Goal: Information Seeking & Learning: Learn about a topic

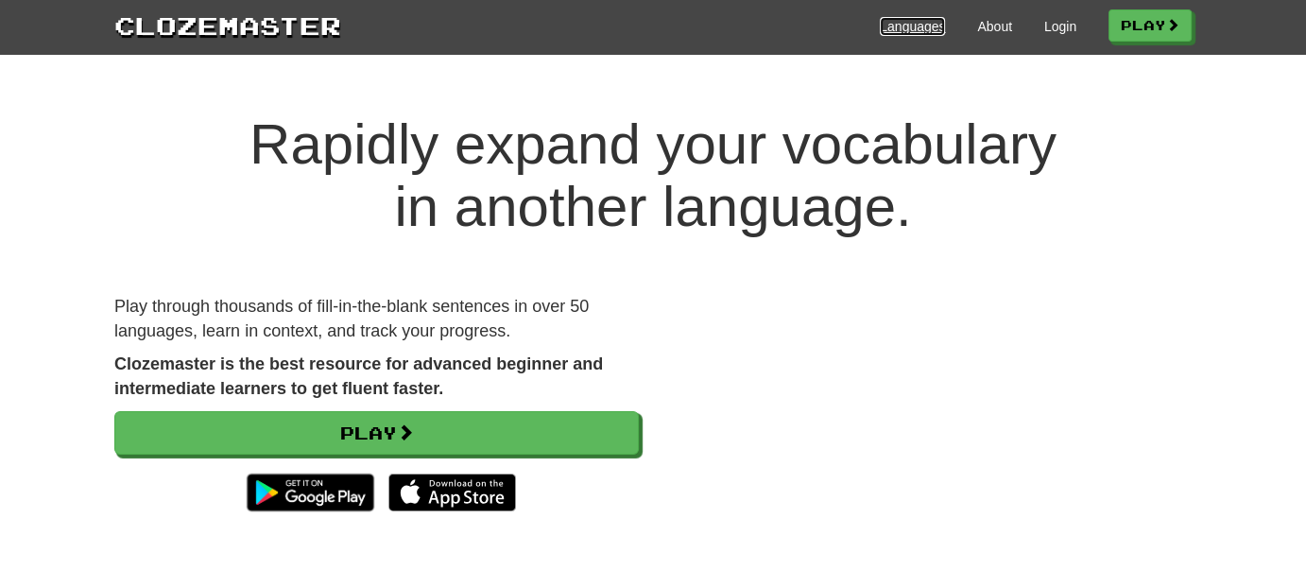
click at [906, 24] on link "Languages" at bounding box center [912, 26] width 65 height 19
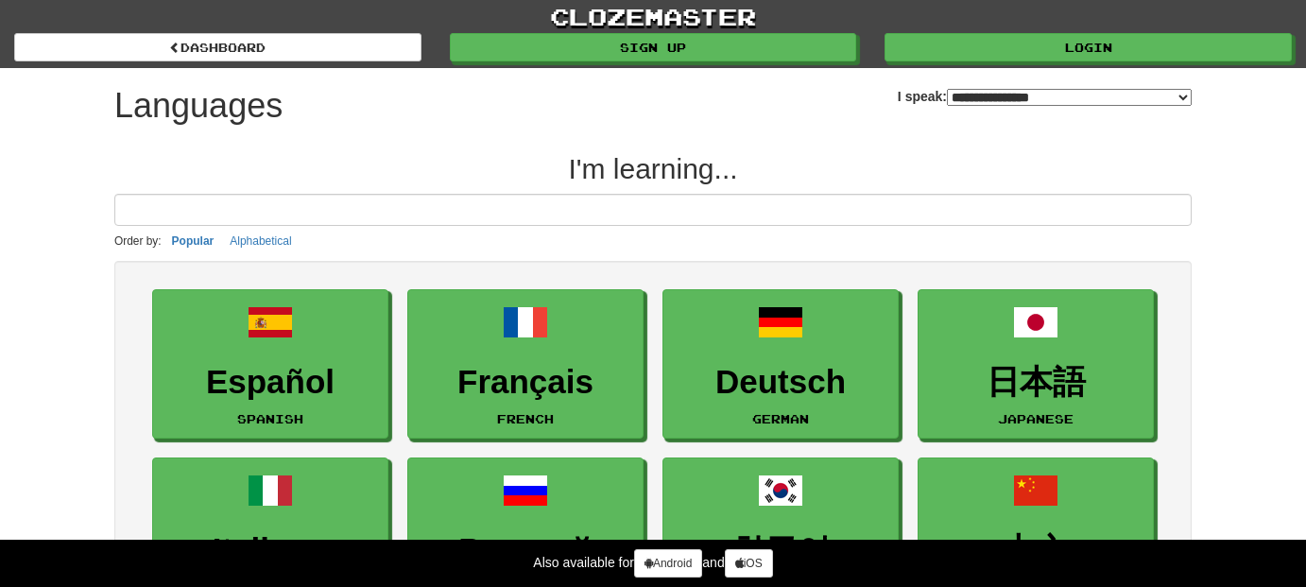
select select "*******"
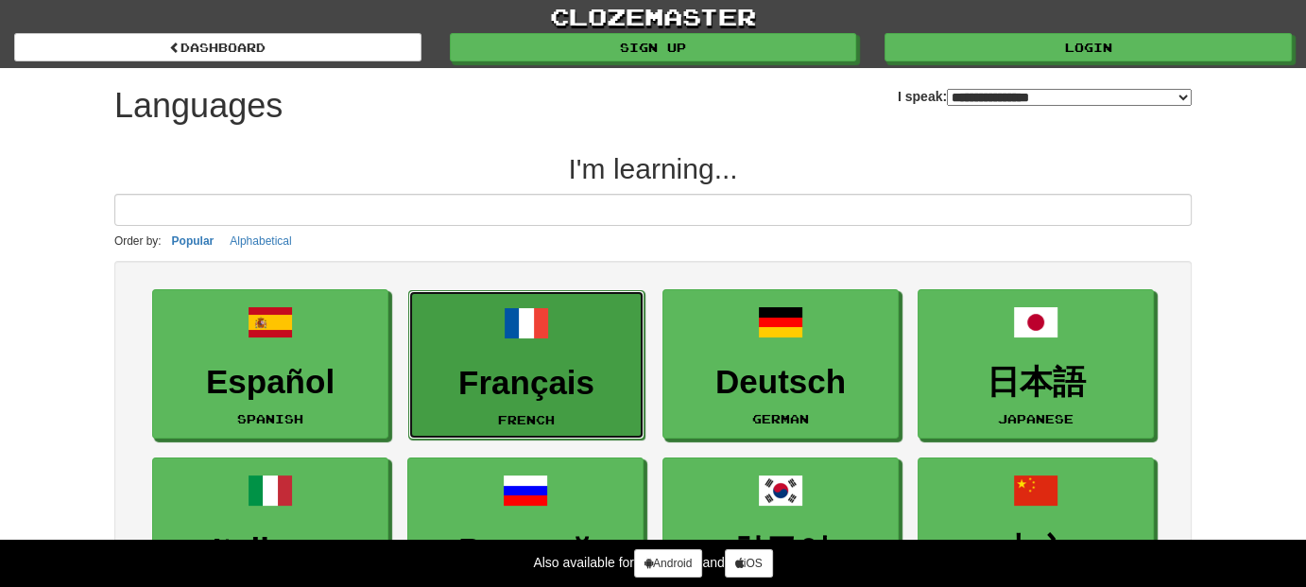
click at [567, 324] on link "Français French" at bounding box center [526, 365] width 236 height 150
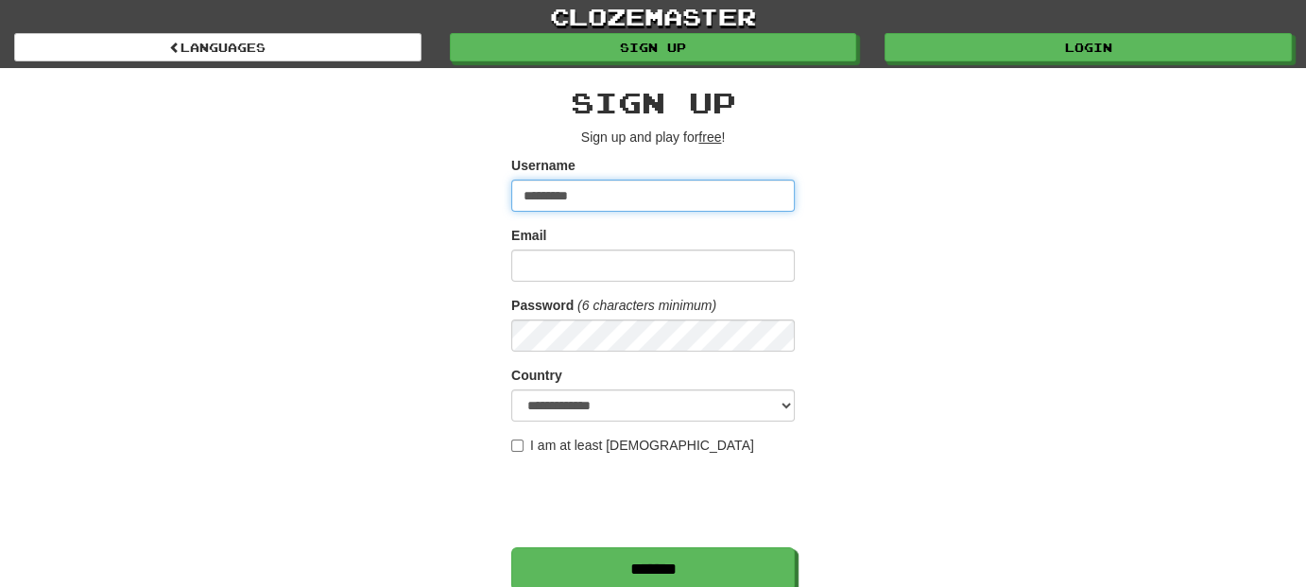
type input "*********"
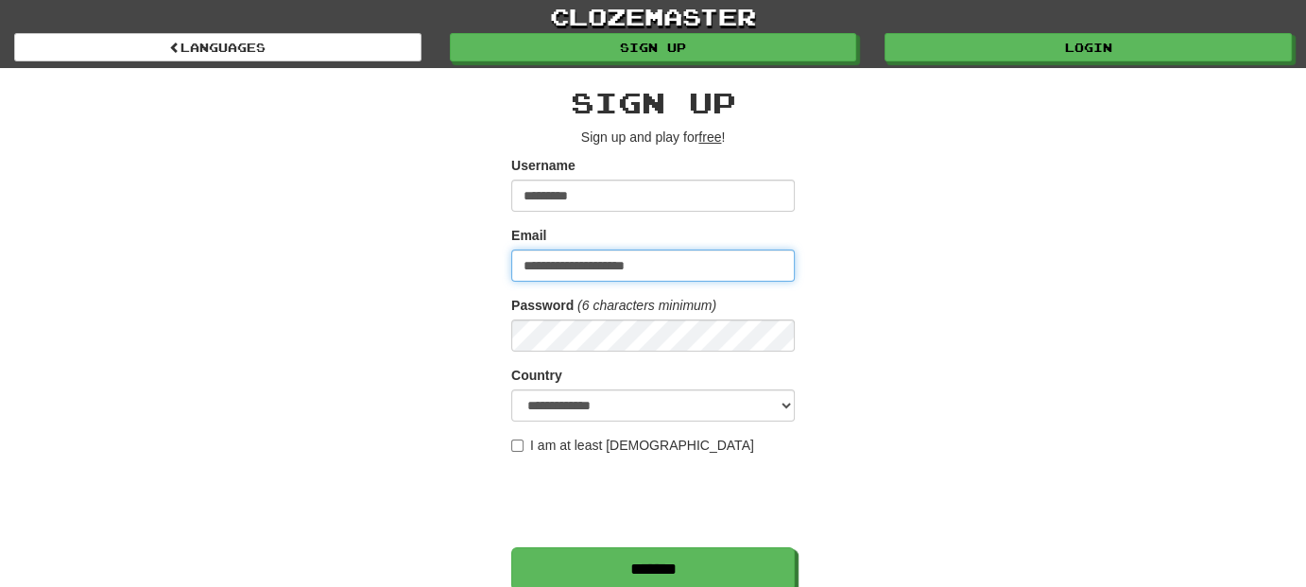
type input "**********"
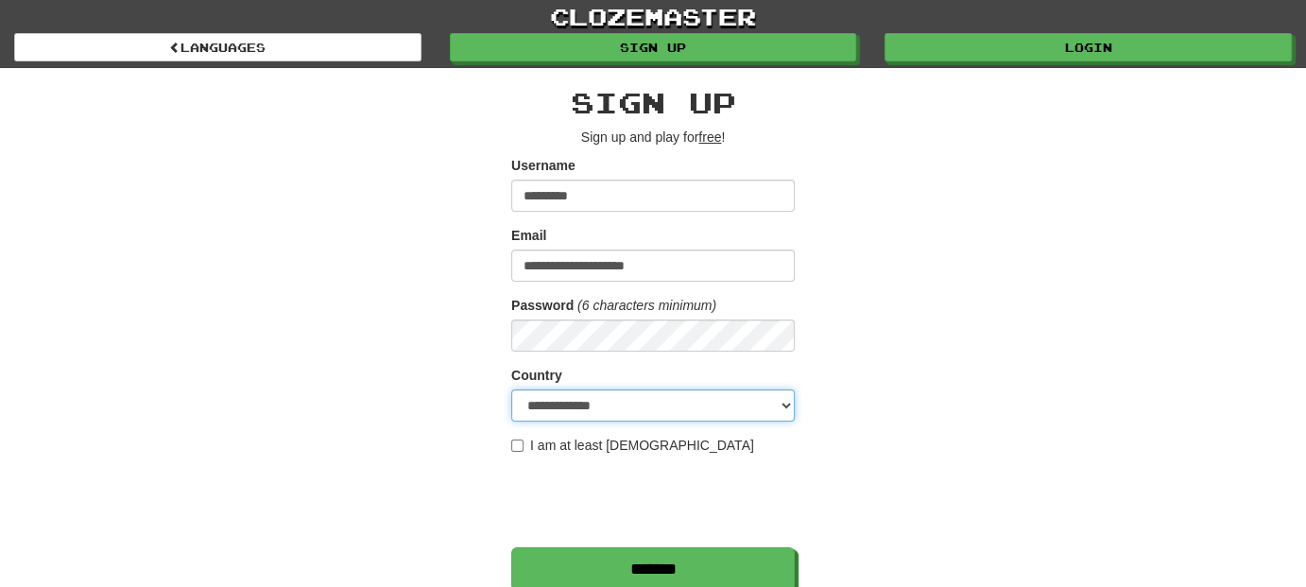
click at [747, 410] on select "**********" at bounding box center [652, 405] width 283 height 32
click at [511, 389] on select "**********" at bounding box center [652, 405] width 283 height 32
click at [617, 409] on select "**********" at bounding box center [652, 405] width 283 height 32
select select "**"
click at [511, 389] on select "**********" at bounding box center [652, 405] width 283 height 32
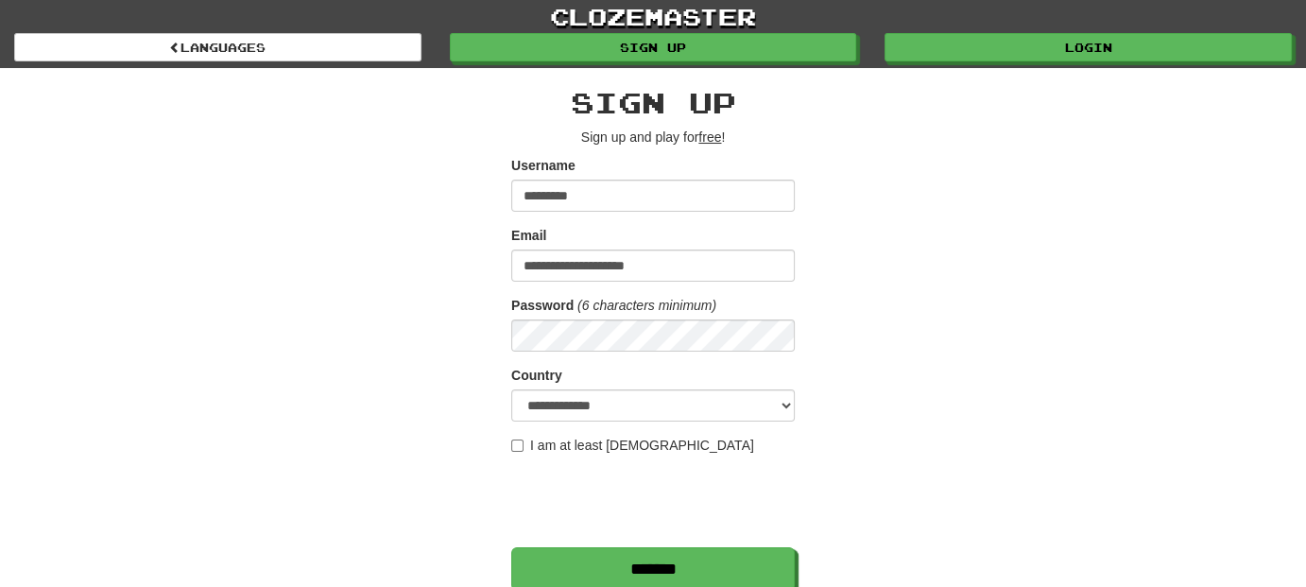
click at [581, 439] on label "I am at least 16 years old" at bounding box center [632, 445] width 243 height 19
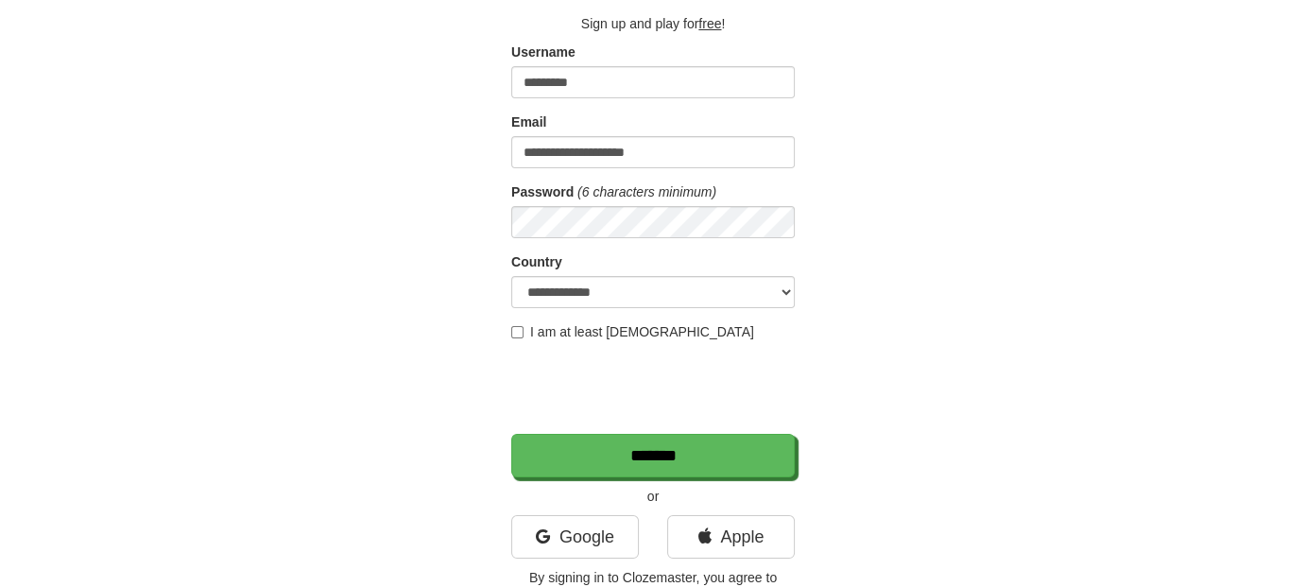
scroll to position [189, 0]
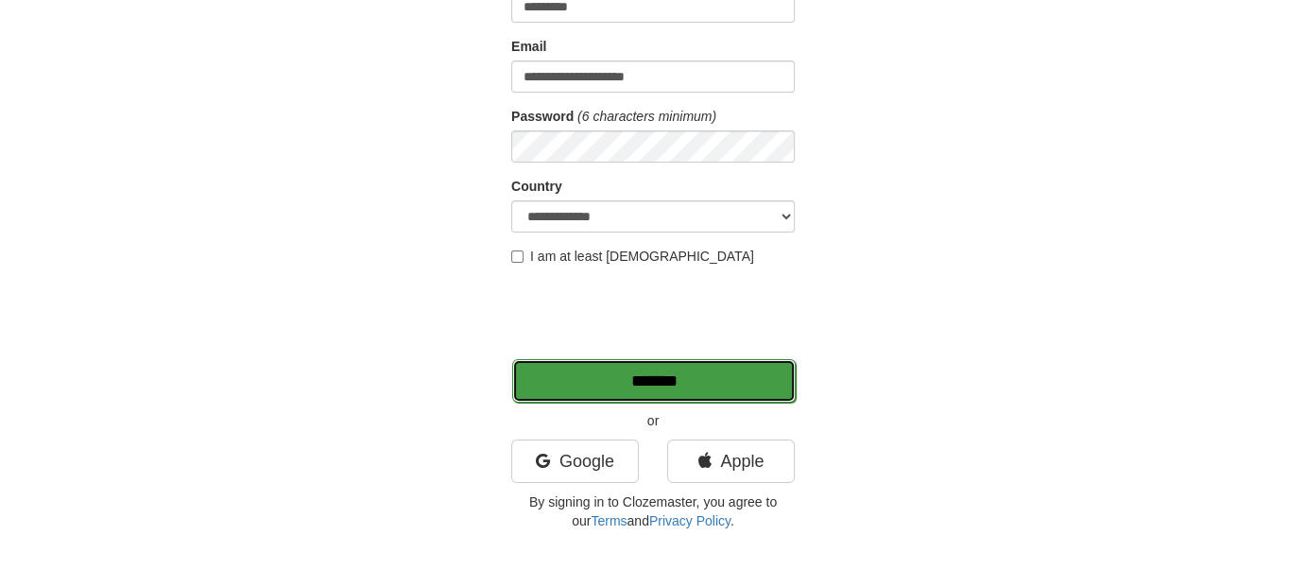
click at [688, 384] on input "*******" at bounding box center [653, 380] width 283 height 43
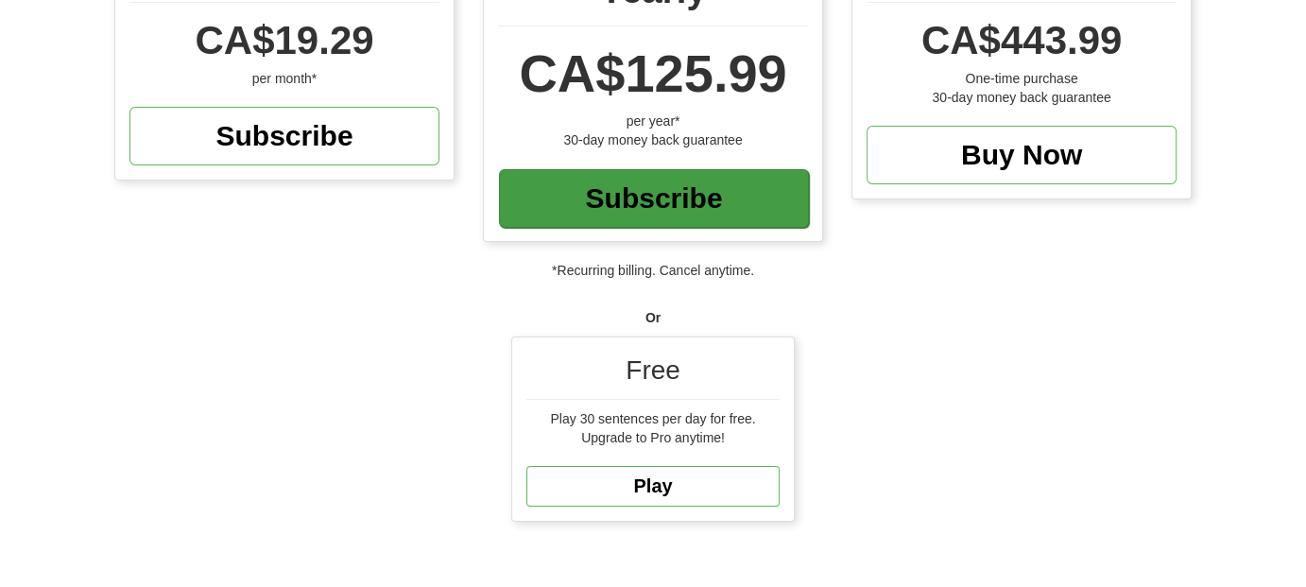
scroll to position [283, 0]
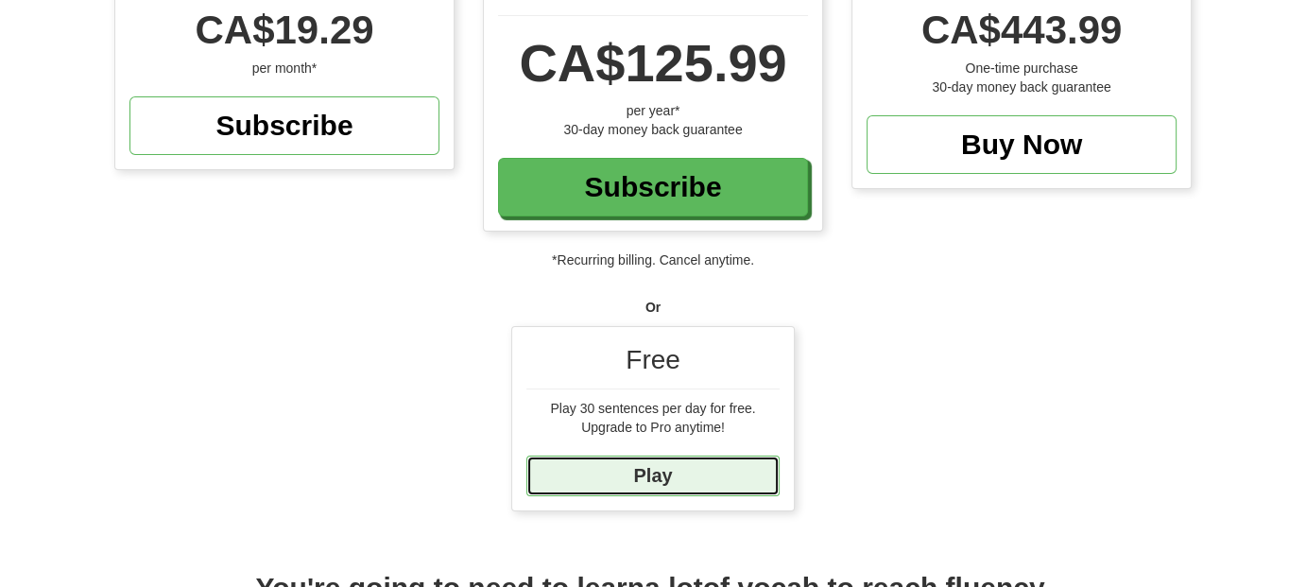
click at [708, 469] on link "Play" at bounding box center [652, 475] width 253 height 41
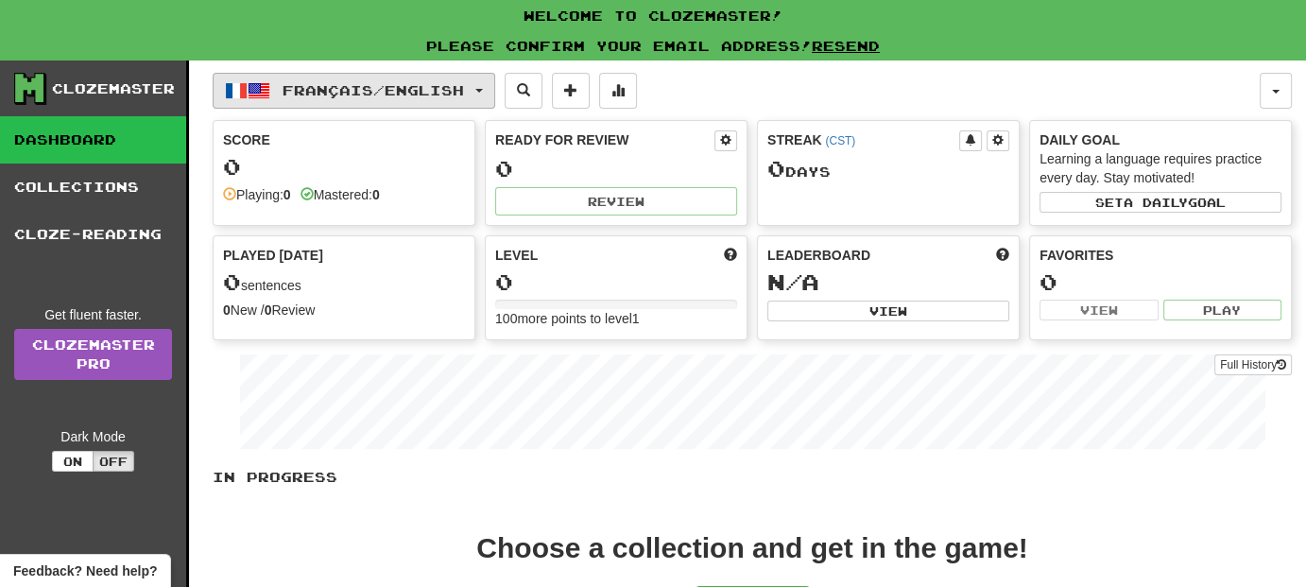
click at [454, 95] on span "Français / English" at bounding box center [373, 90] width 181 height 16
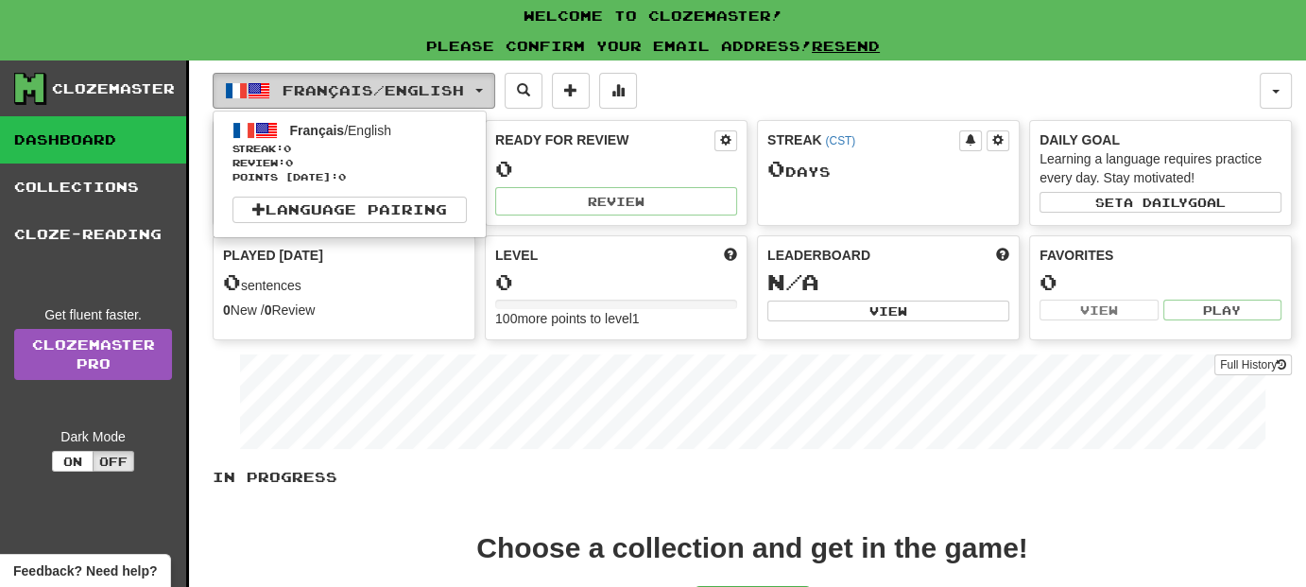
click at [454, 95] on span "Français / English" at bounding box center [373, 90] width 181 height 16
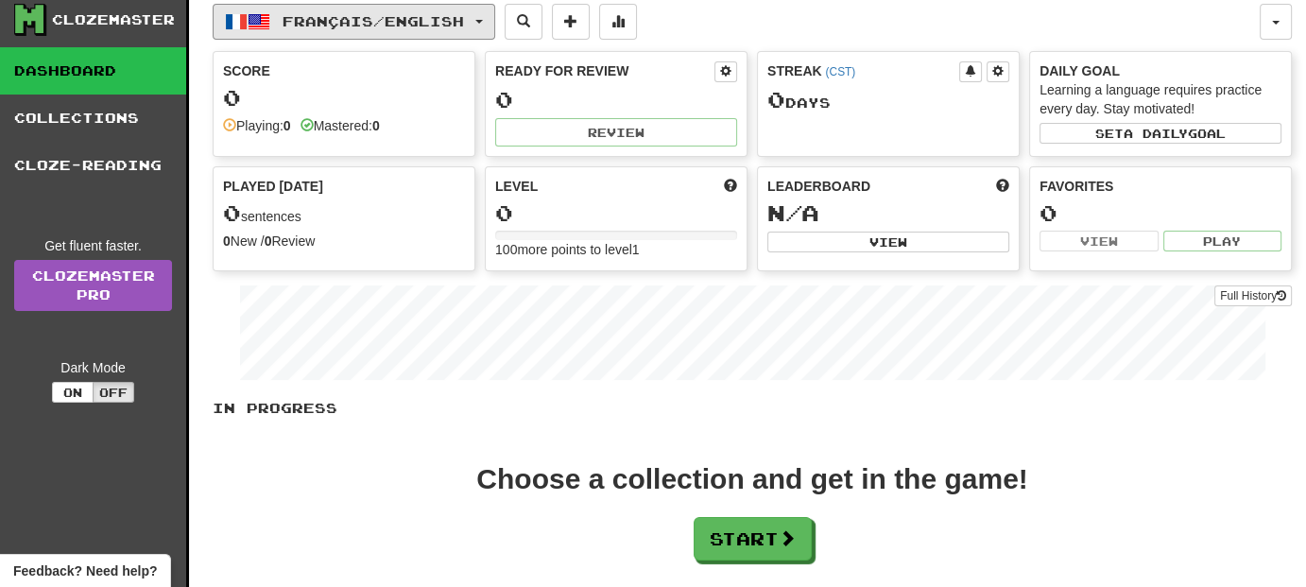
scroll to position [189, 0]
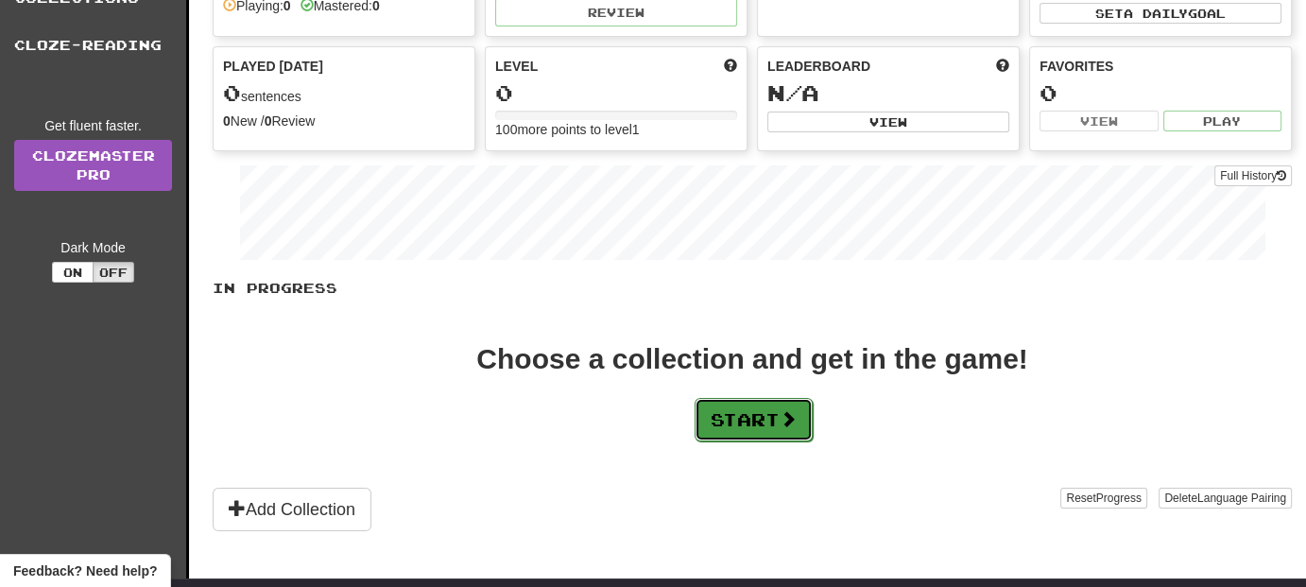
click at [791, 418] on span at bounding box center [788, 418] width 17 height 17
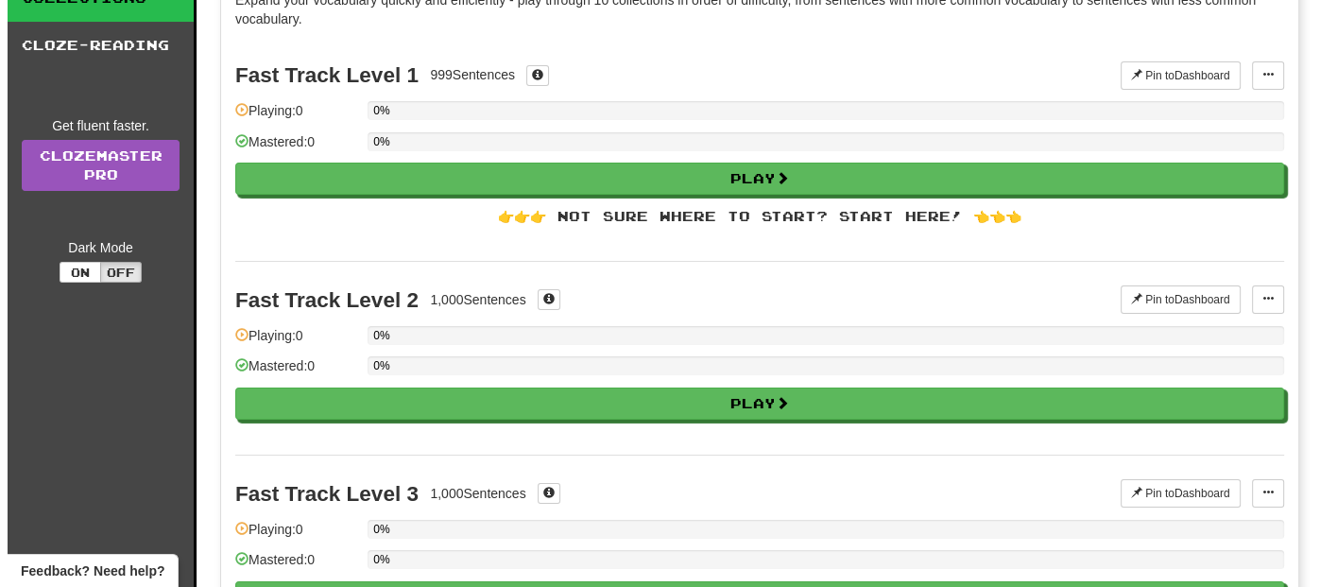
scroll to position [0, 0]
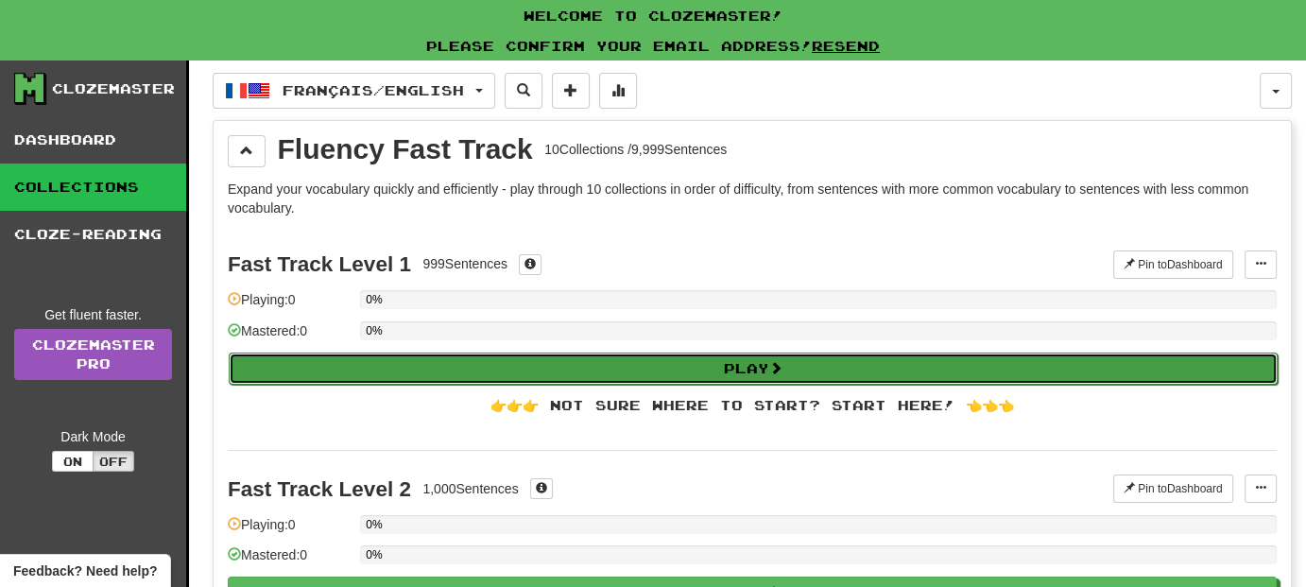
click at [652, 372] on button "Play" at bounding box center [753, 368] width 1049 height 32
select select "**"
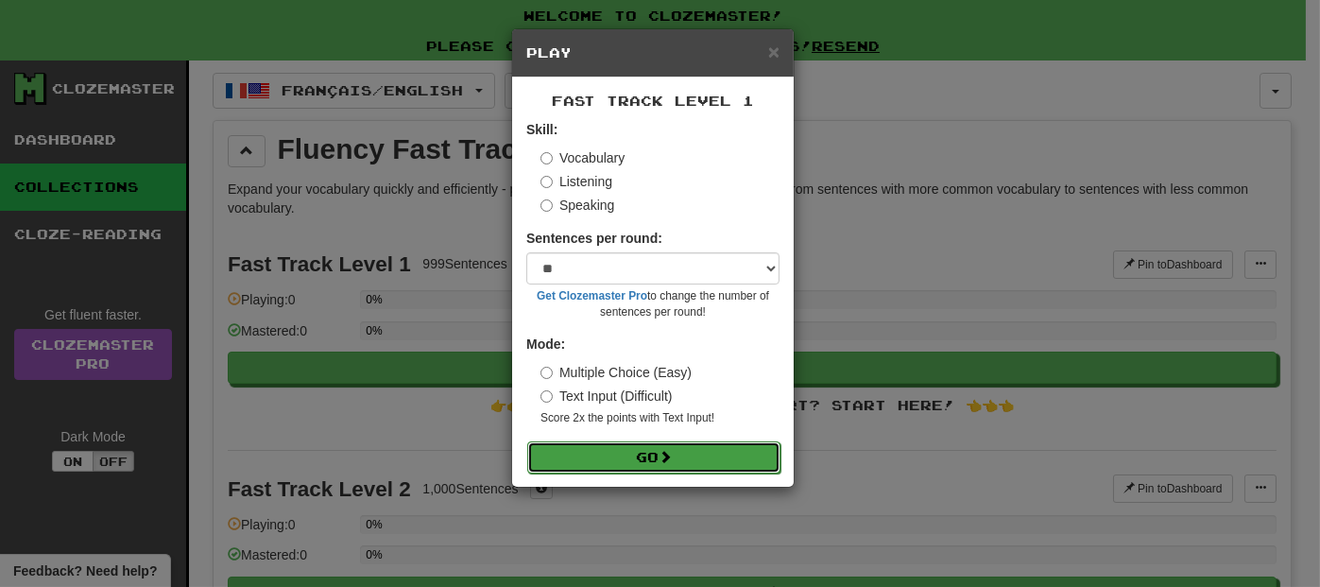
click at [679, 450] on button "Go" at bounding box center [653, 457] width 253 height 32
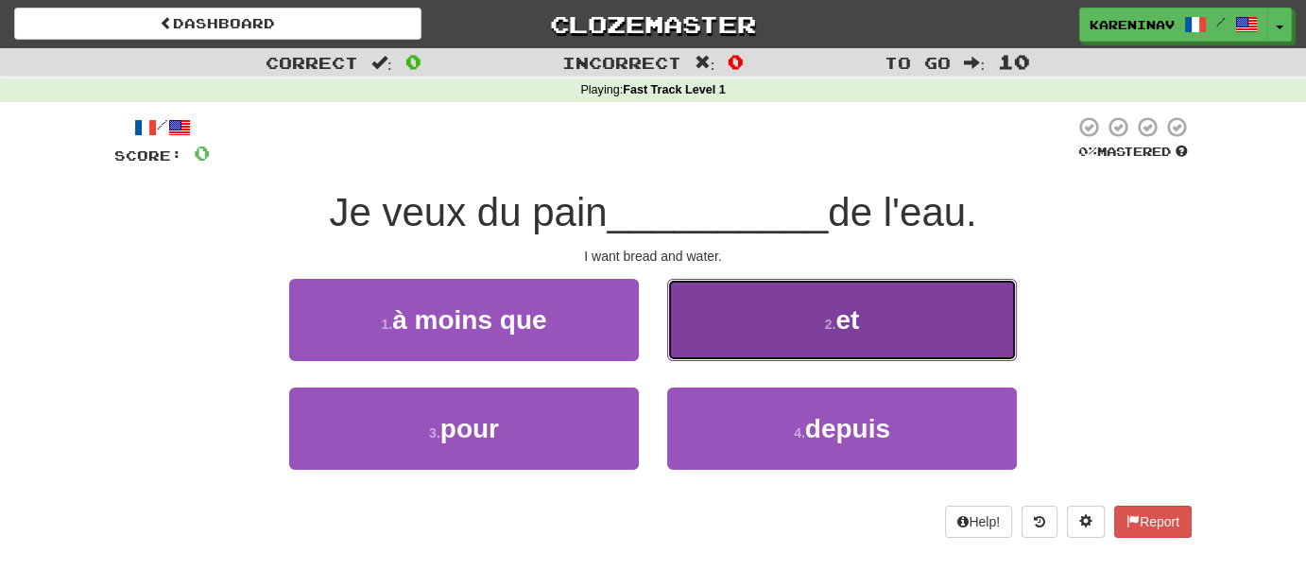
click at [769, 334] on button "2 . et" at bounding box center [842, 320] width 350 height 82
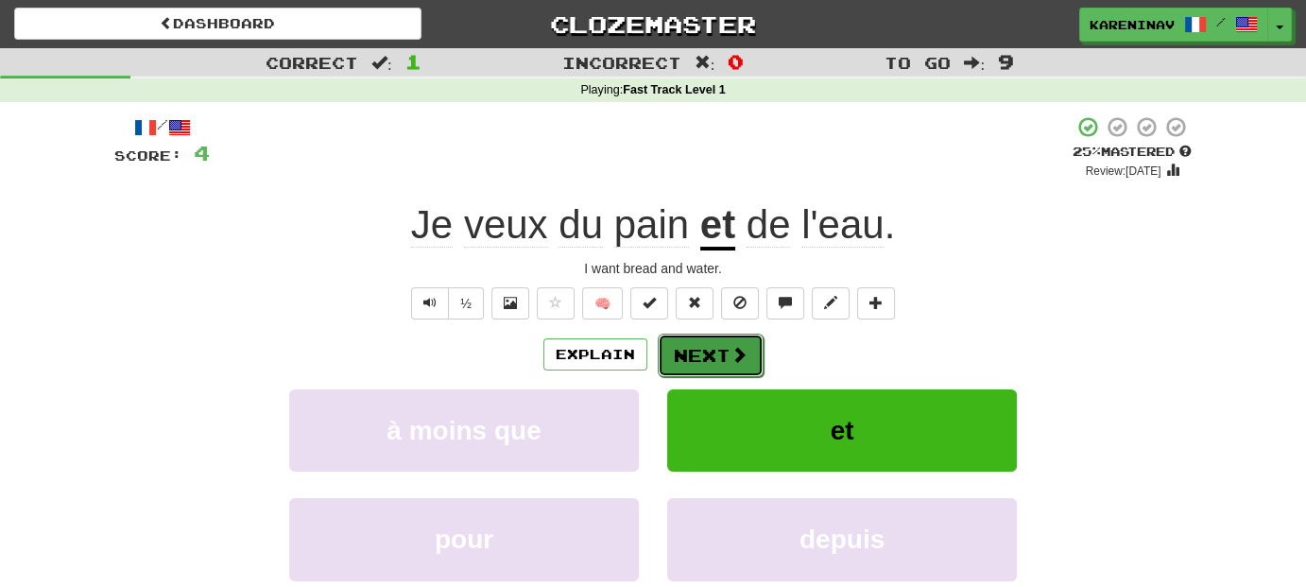
click at [685, 366] on button "Next" at bounding box center [711, 355] width 106 height 43
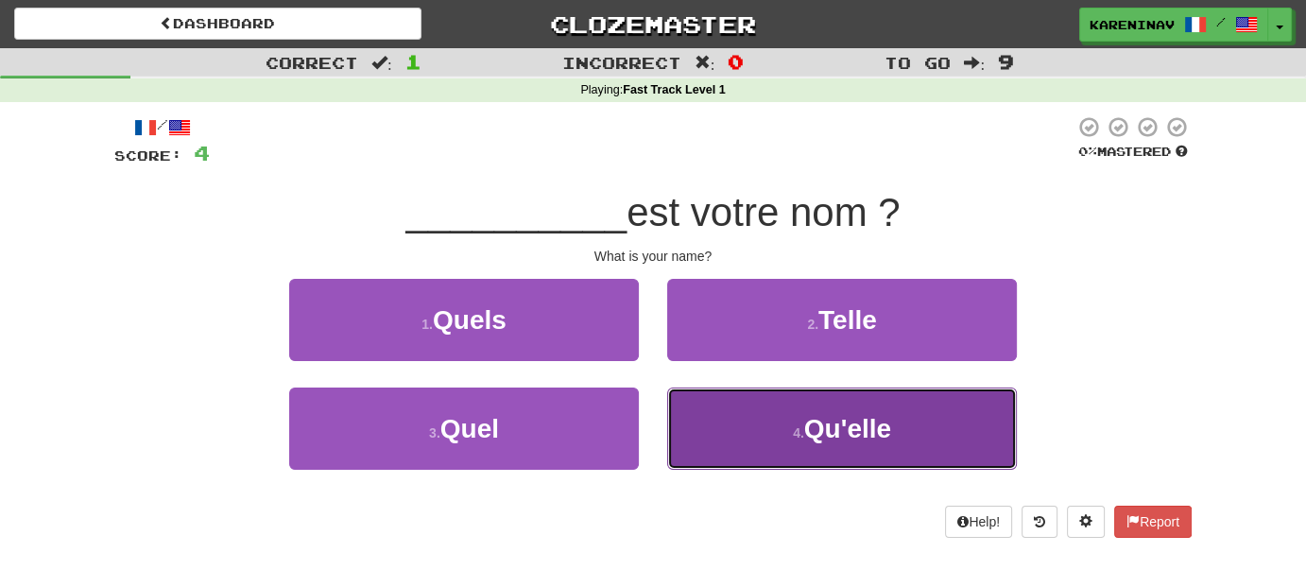
click at [789, 439] on button "4 . Qu'elle" at bounding box center [842, 428] width 350 height 82
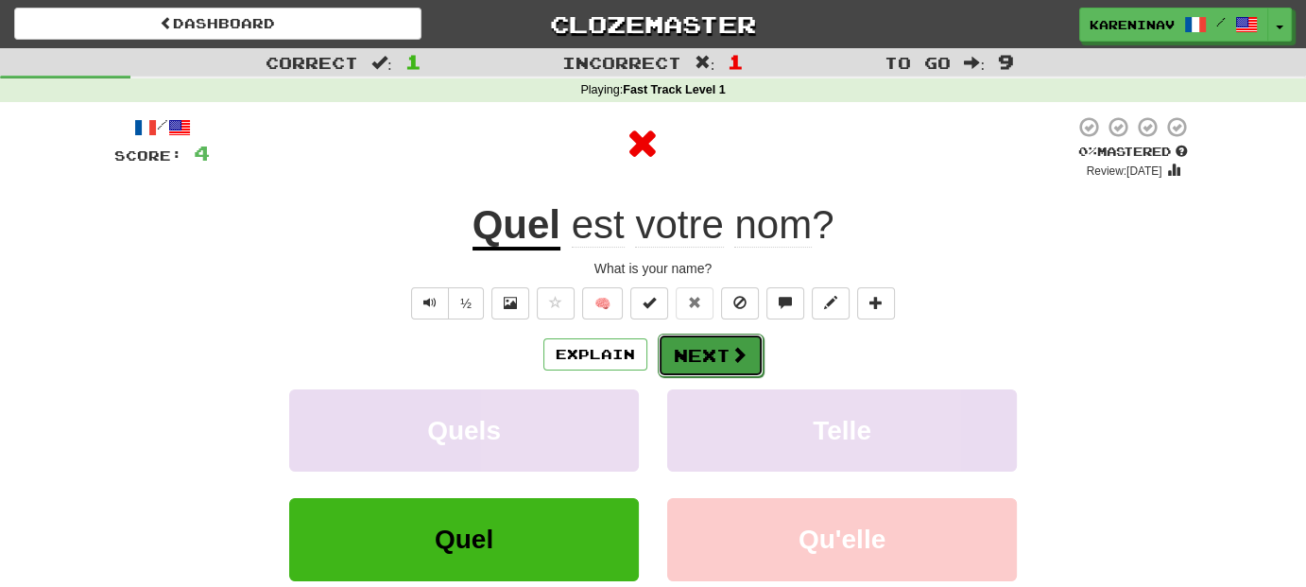
click at [722, 352] on button "Next" at bounding box center [711, 355] width 106 height 43
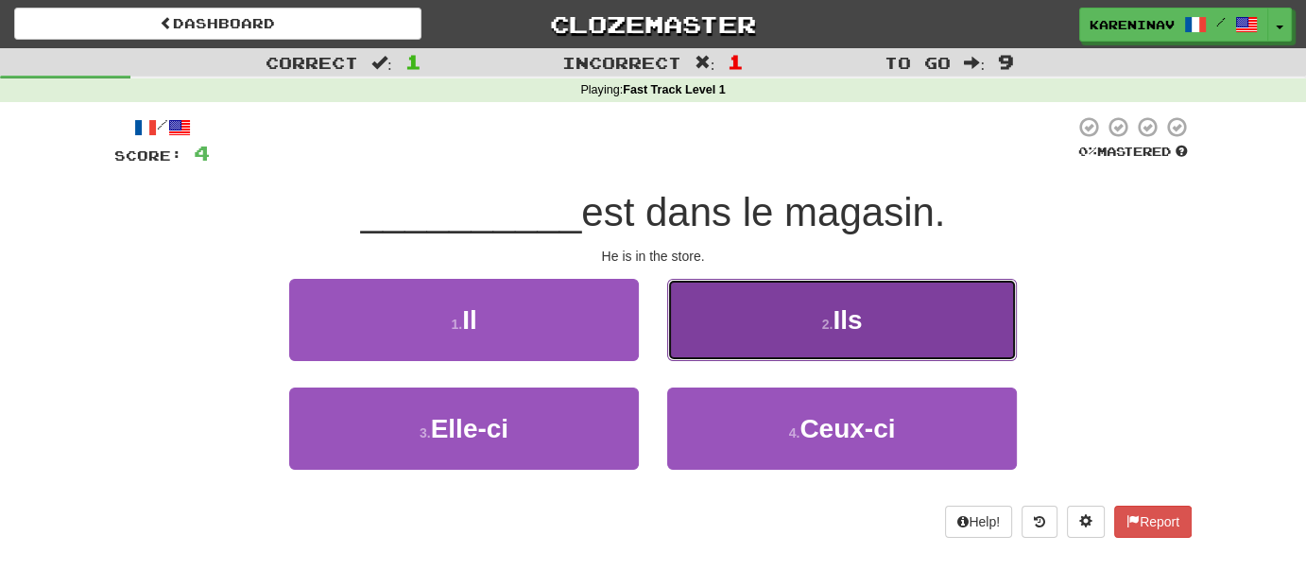
click at [795, 328] on button "2 . Ils" at bounding box center [842, 320] width 350 height 82
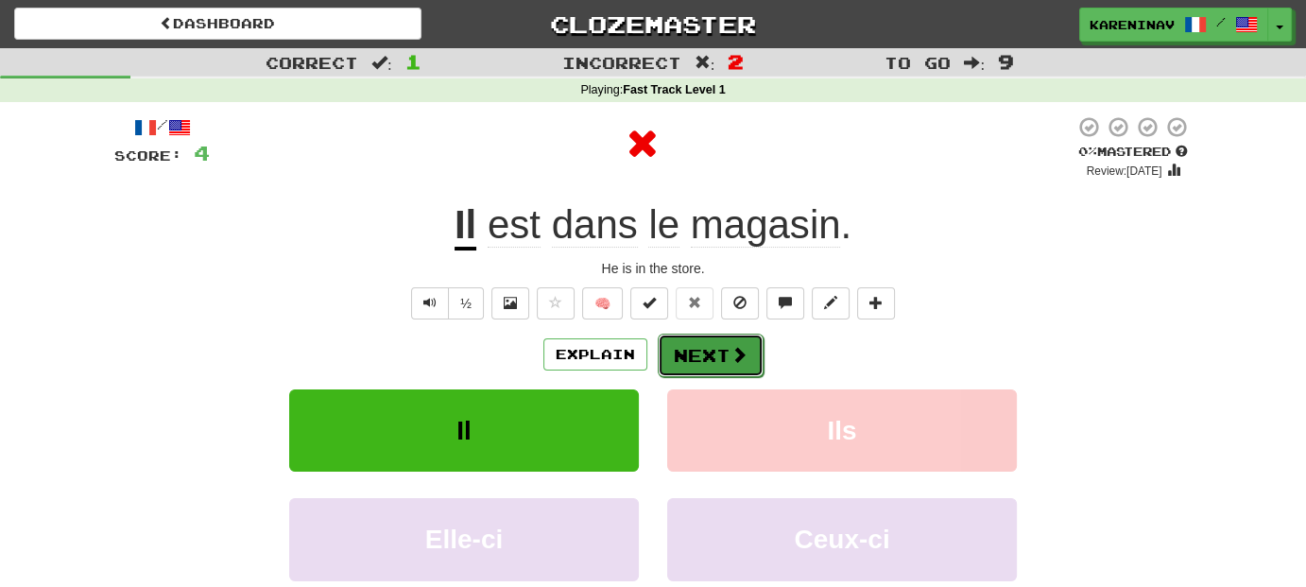
click at [709, 348] on button "Next" at bounding box center [711, 355] width 106 height 43
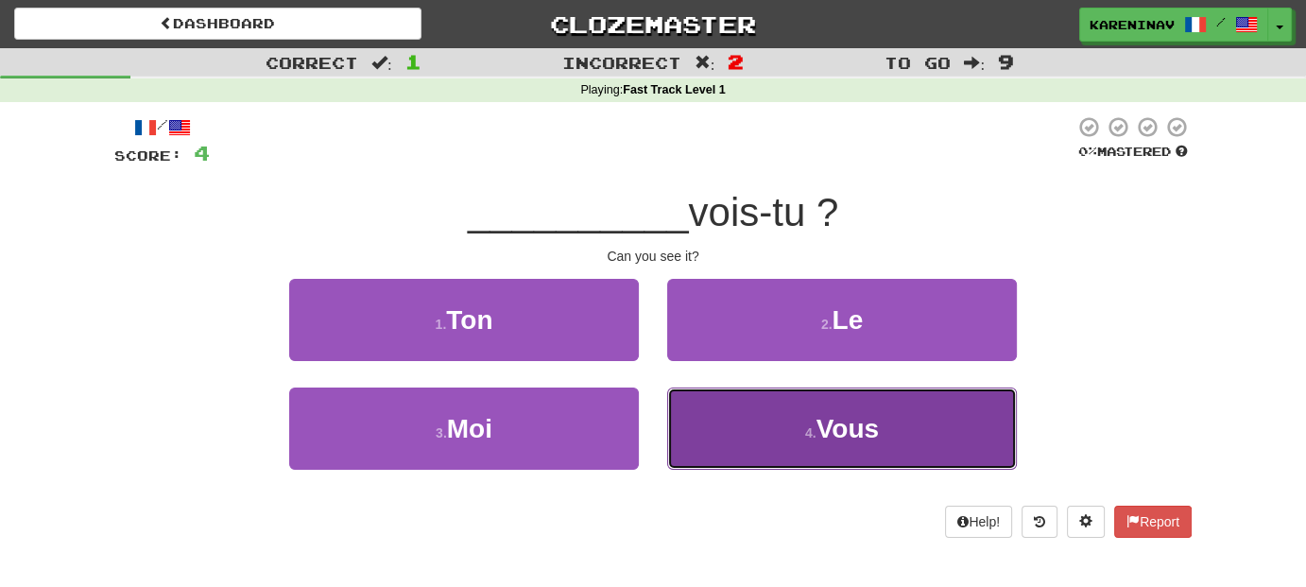
click at [780, 435] on button "4 . Vous" at bounding box center [842, 428] width 350 height 82
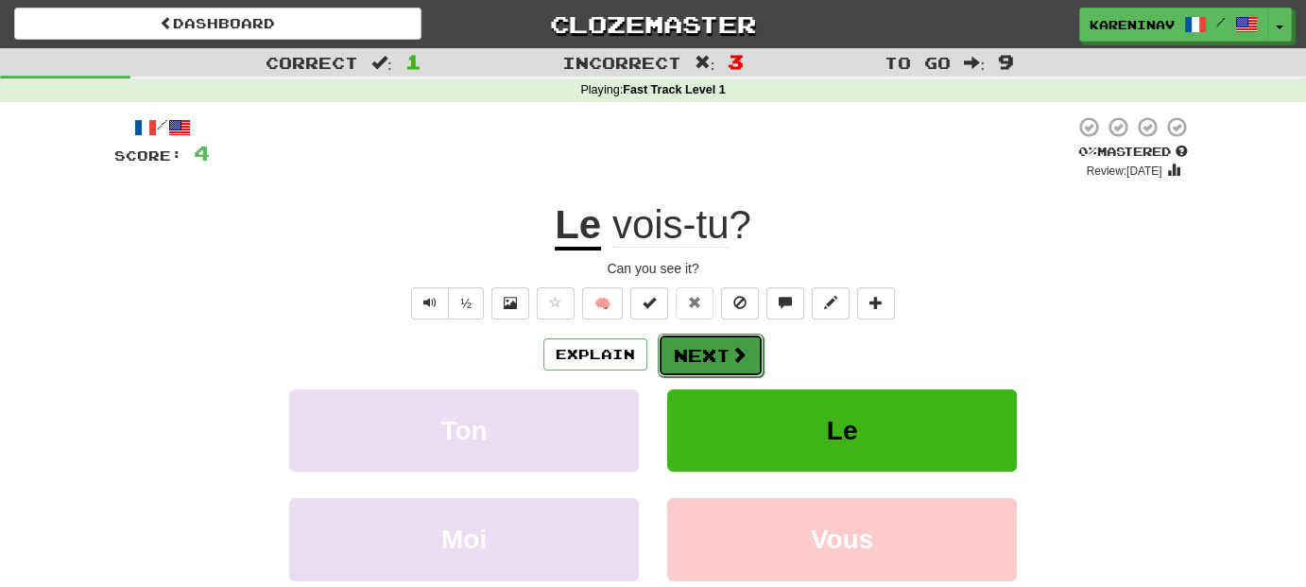
click at [697, 354] on button "Next" at bounding box center [711, 355] width 106 height 43
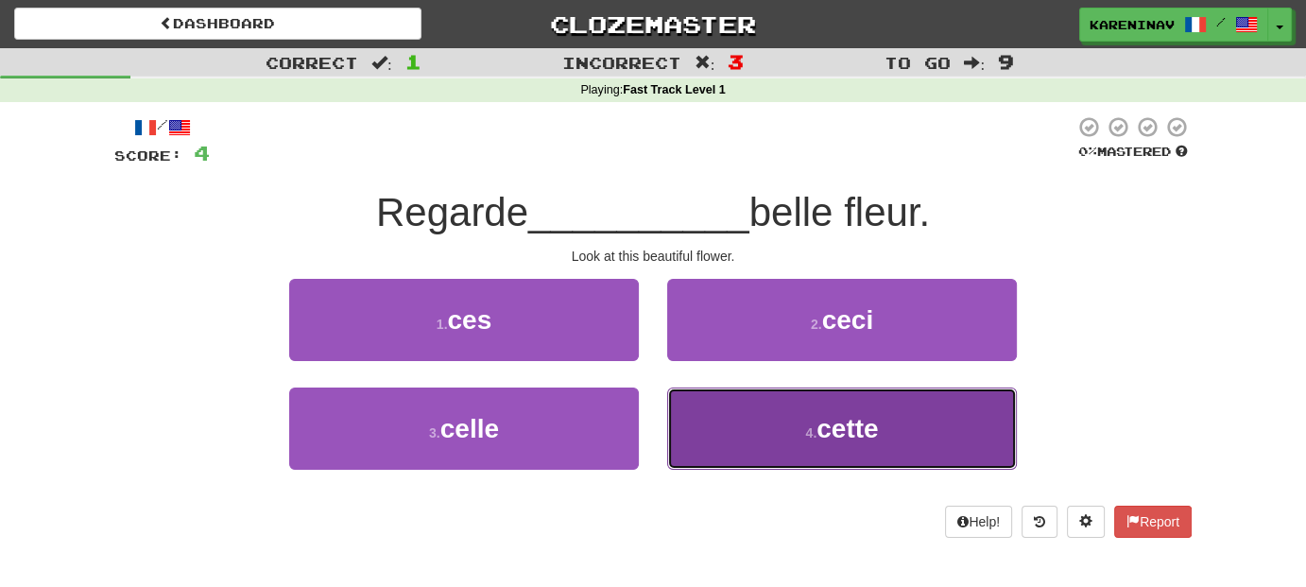
click at [787, 421] on button "4 . cette" at bounding box center [842, 428] width 350 height 82
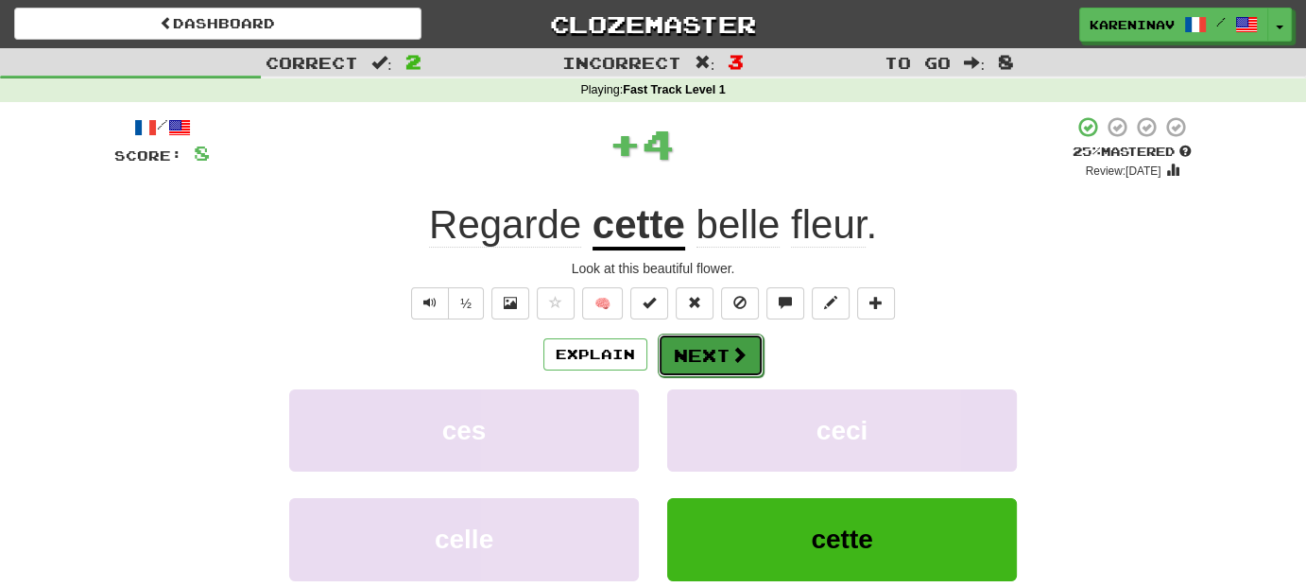
click at [730, 359] on span at bounding box center [738, 354] width 17 height 17
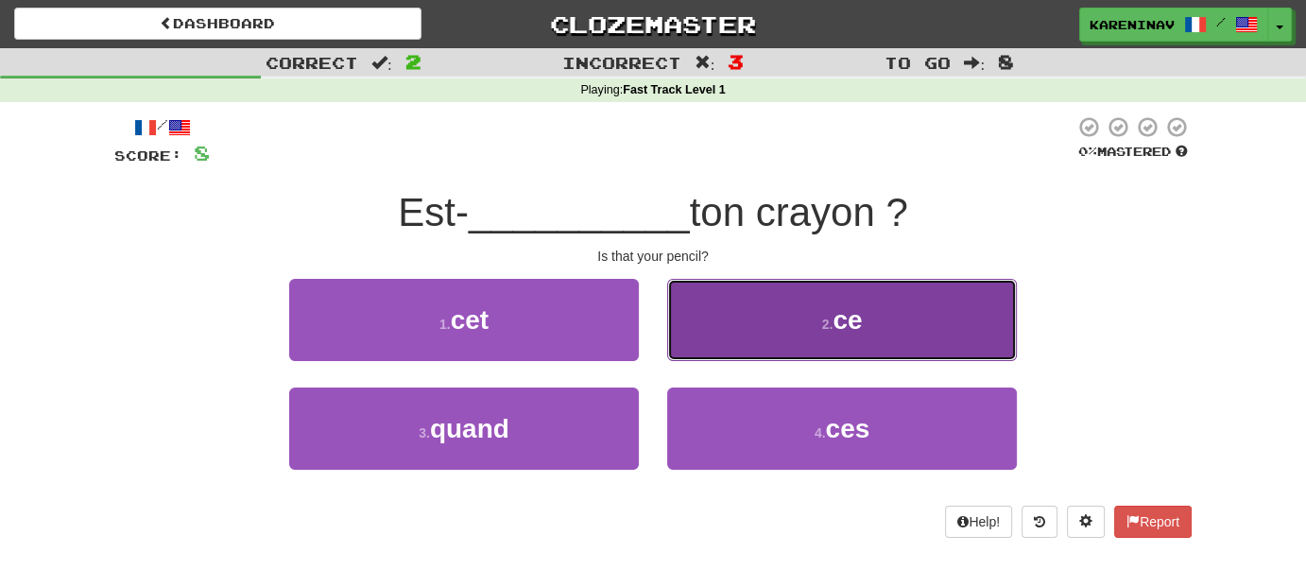
click at [796, 341] on button "2 . ce" at bounding box center [842, 320] width 350 height 82
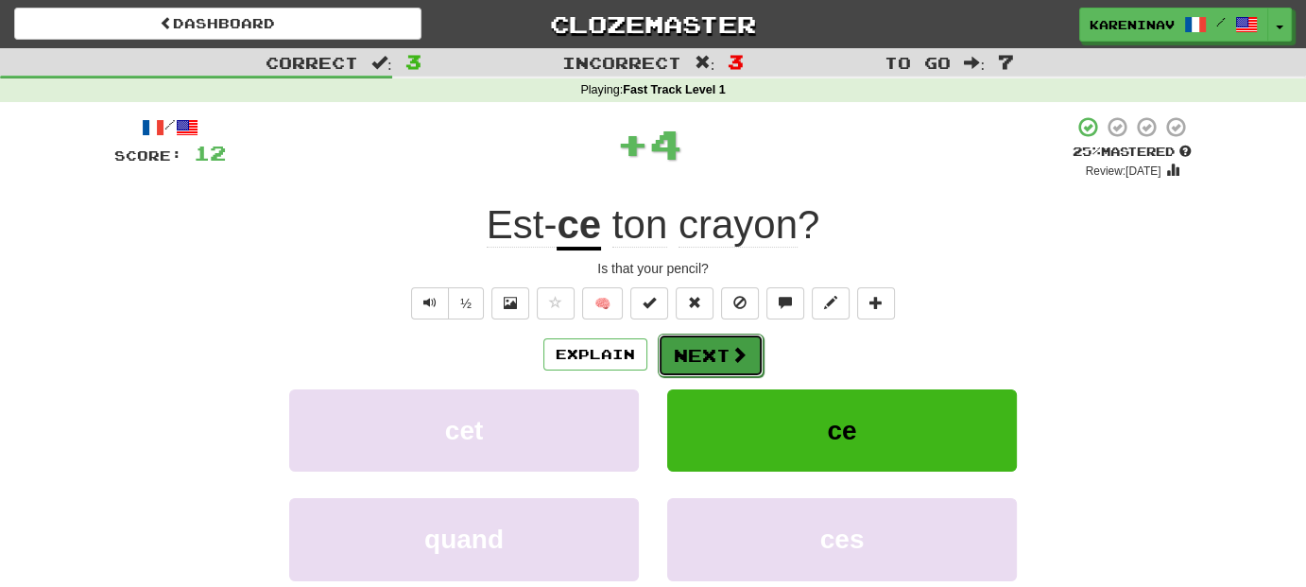
click at [697, 348] on button "Next" at bounding box center [711, 355] width 106 height 43
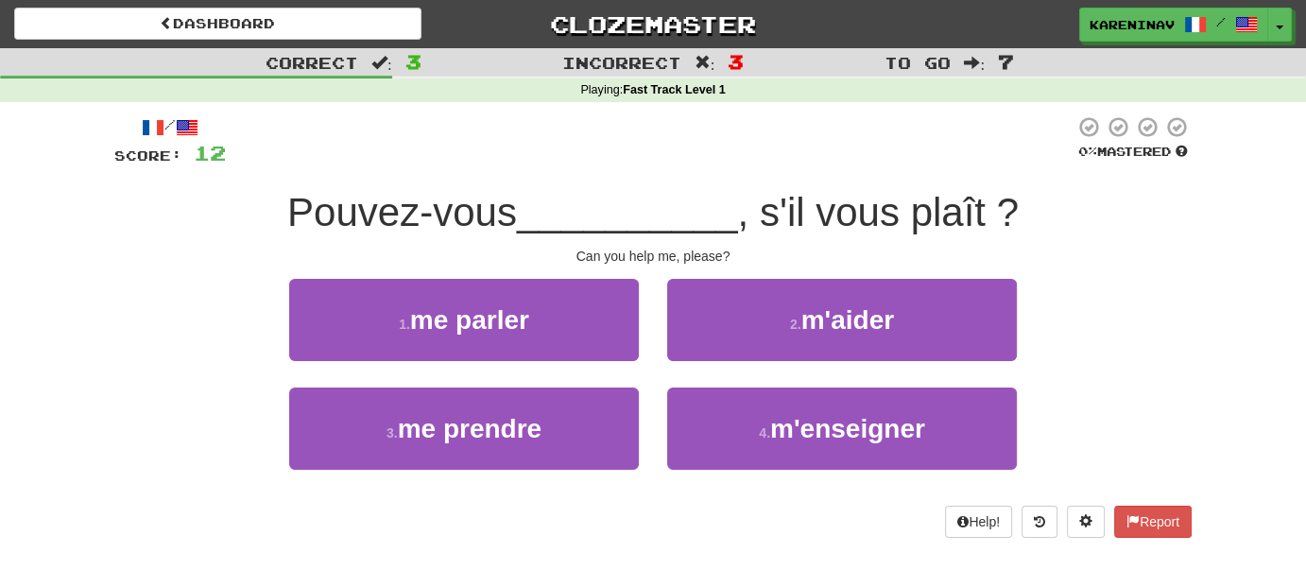
click at [791, 156] on div at bounding box center [650, 141] width 849 height 52
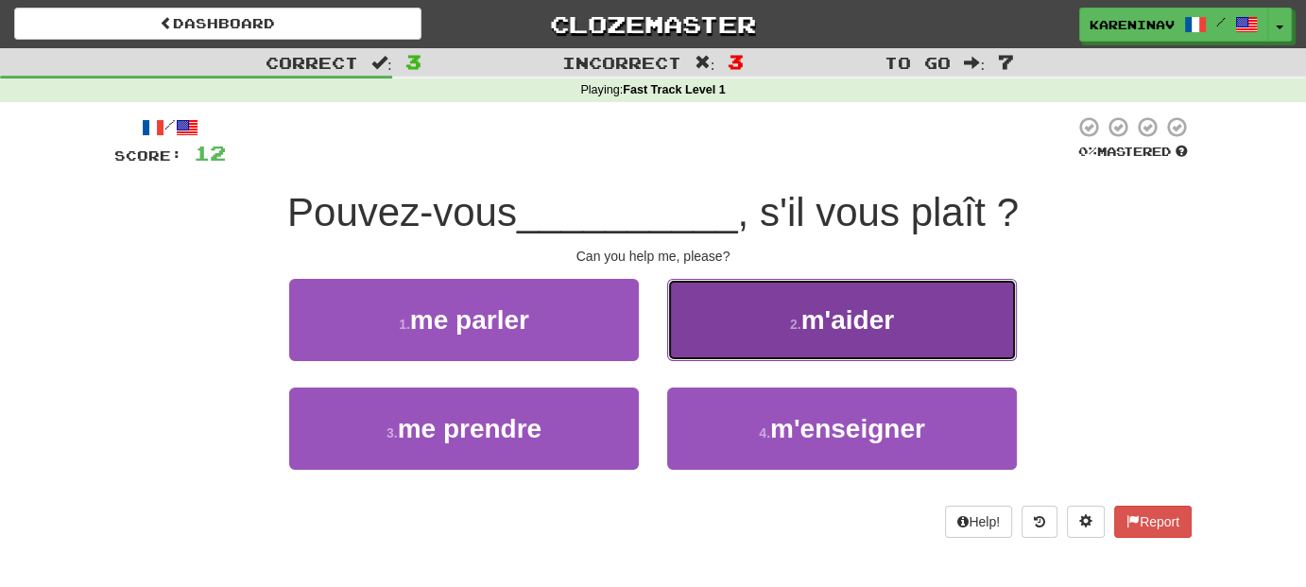
click at [747, 320] on button "2 . m'aider" at bounding box center [842, 320] width 350 height 82
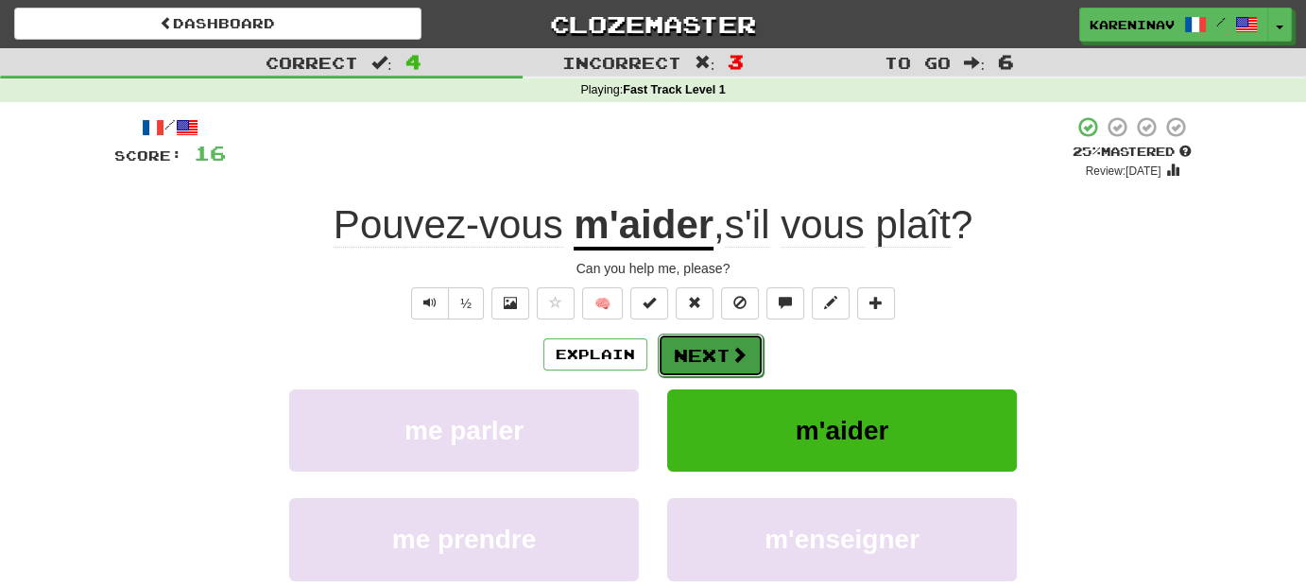
click at [690, 337] on button "Next" at bounding box center [711, 355] width 106 height 43
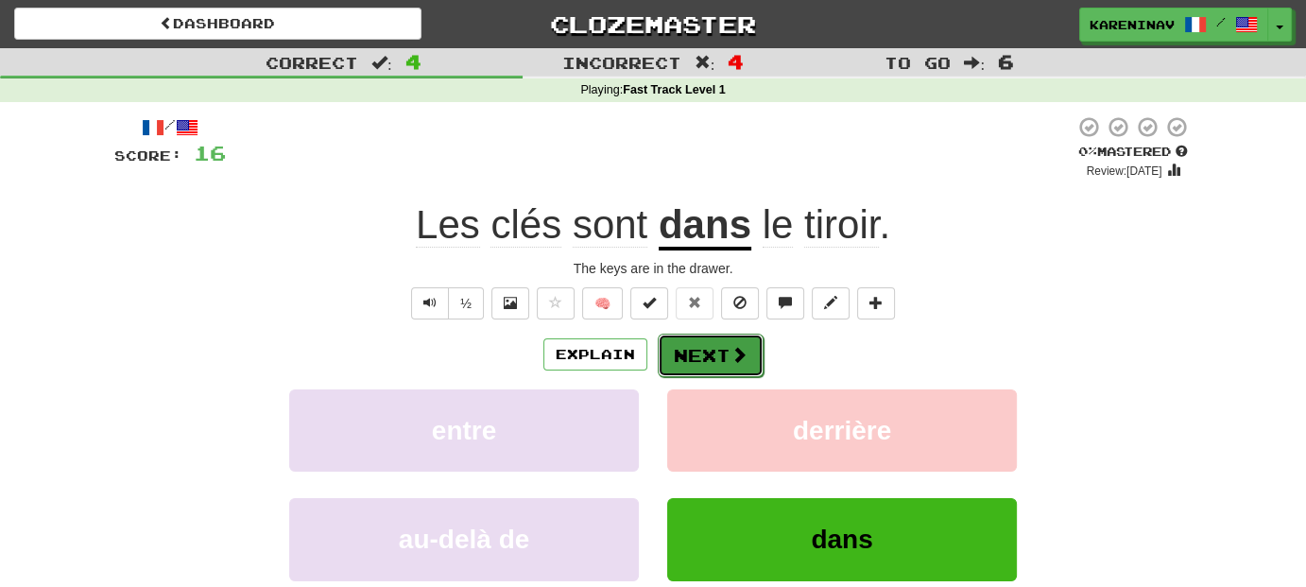
click at [748, 354] on button "Next" at bounding box center [711, 355] width 106 height 43
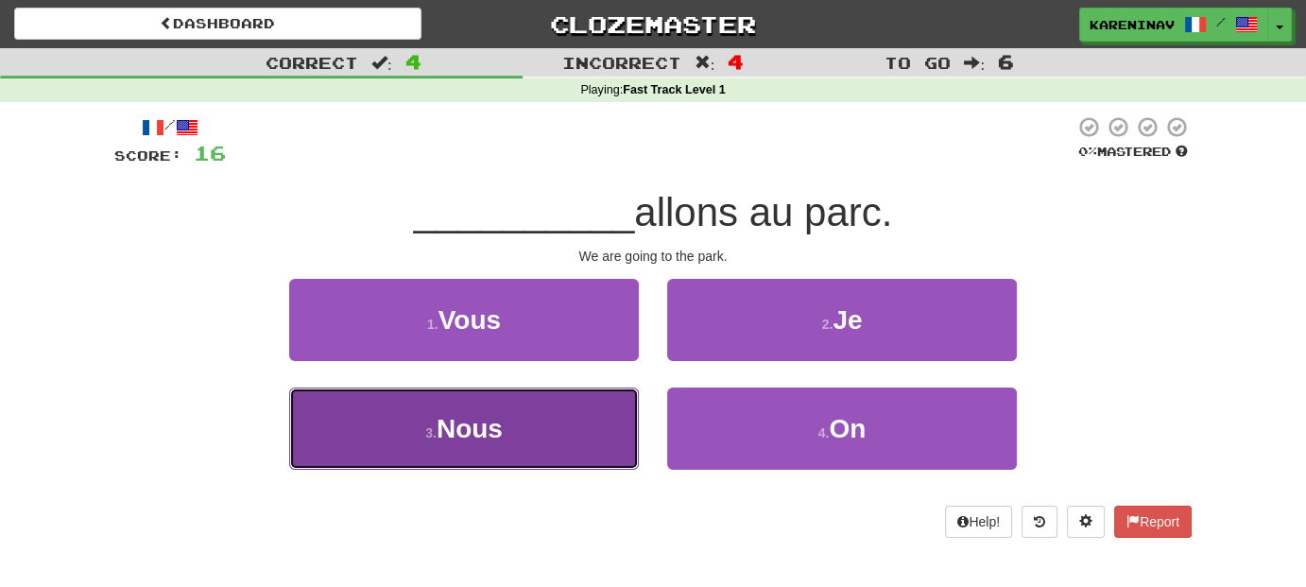
click at [592, 416] on button "3 . Nous" at bounding box center [464, 428] width 350 height 82
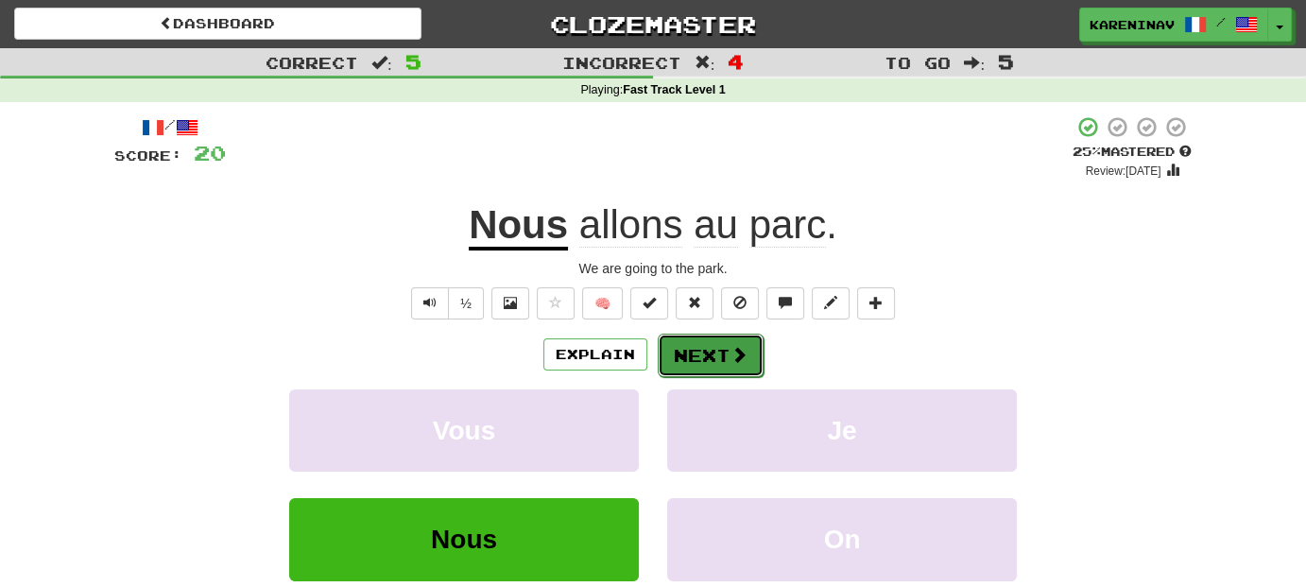
click at [720, 349] on button "Next" at bounding box center [711, 355] width 106 height 43
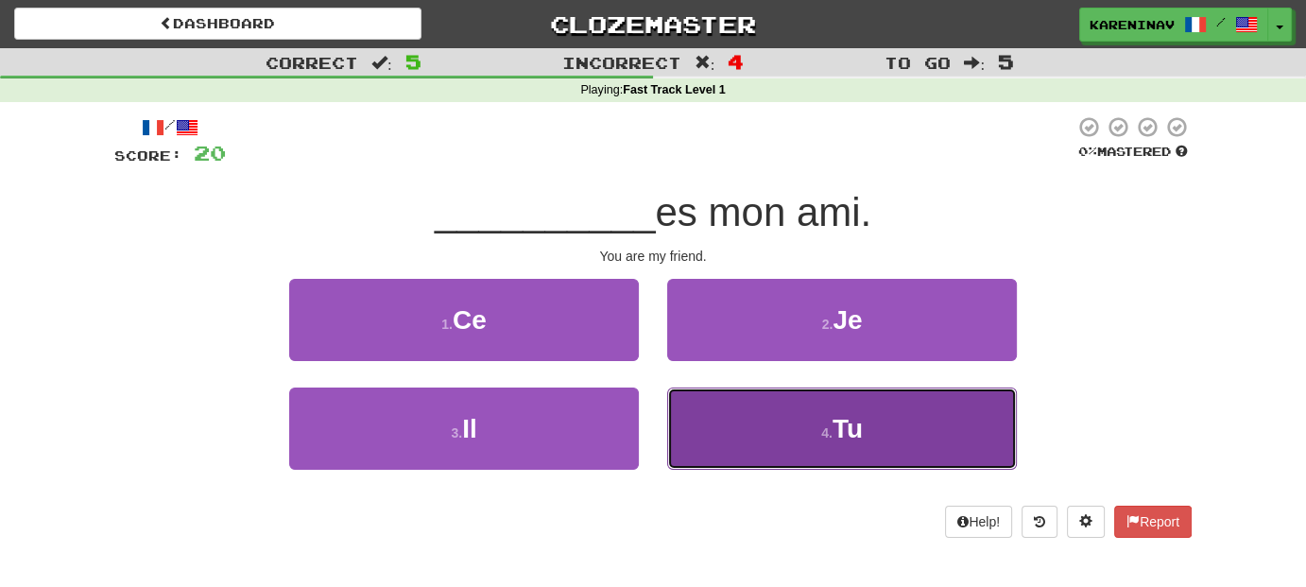
click at [871, 437] on button "4 . Tu" at bounding box center [842, 428] width 350 height 82
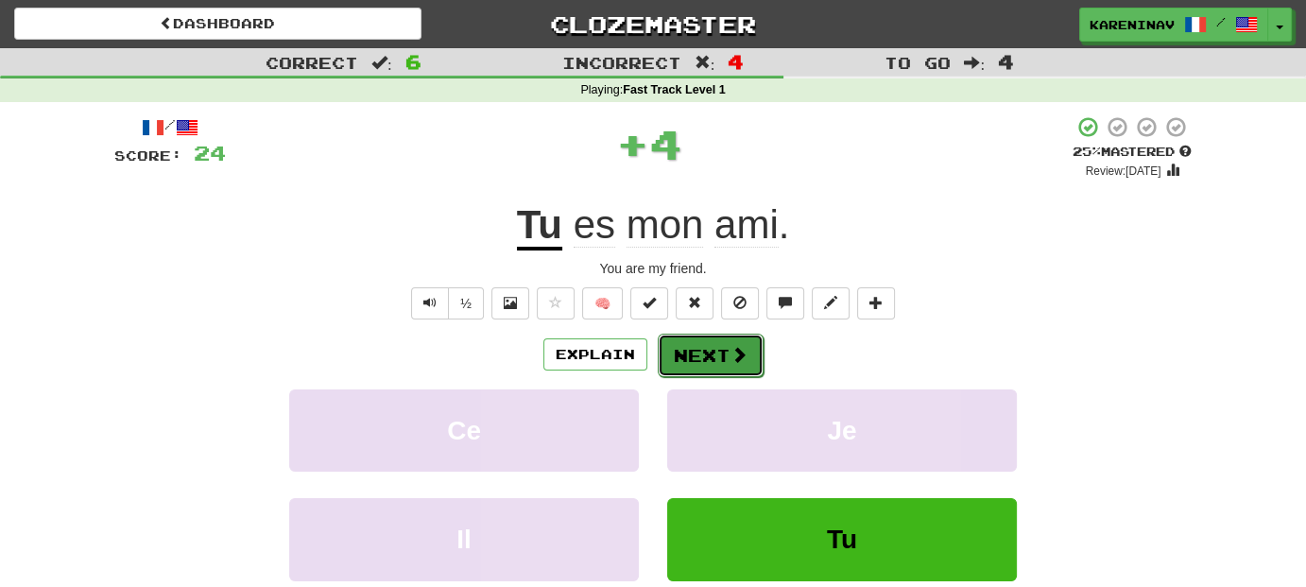
click at [730, 352] on span at bounding box center [738, 354] width 17 height 17
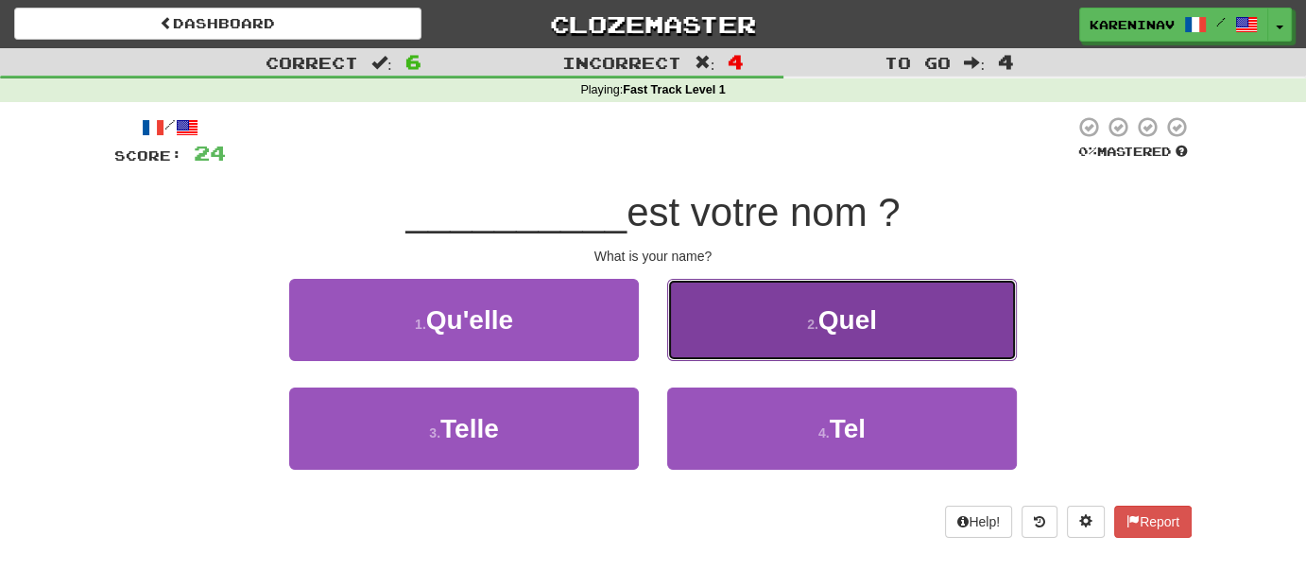
click at [785, 331] on button "2 . Quel" at bounding box center [842, 320] width 350 height 82
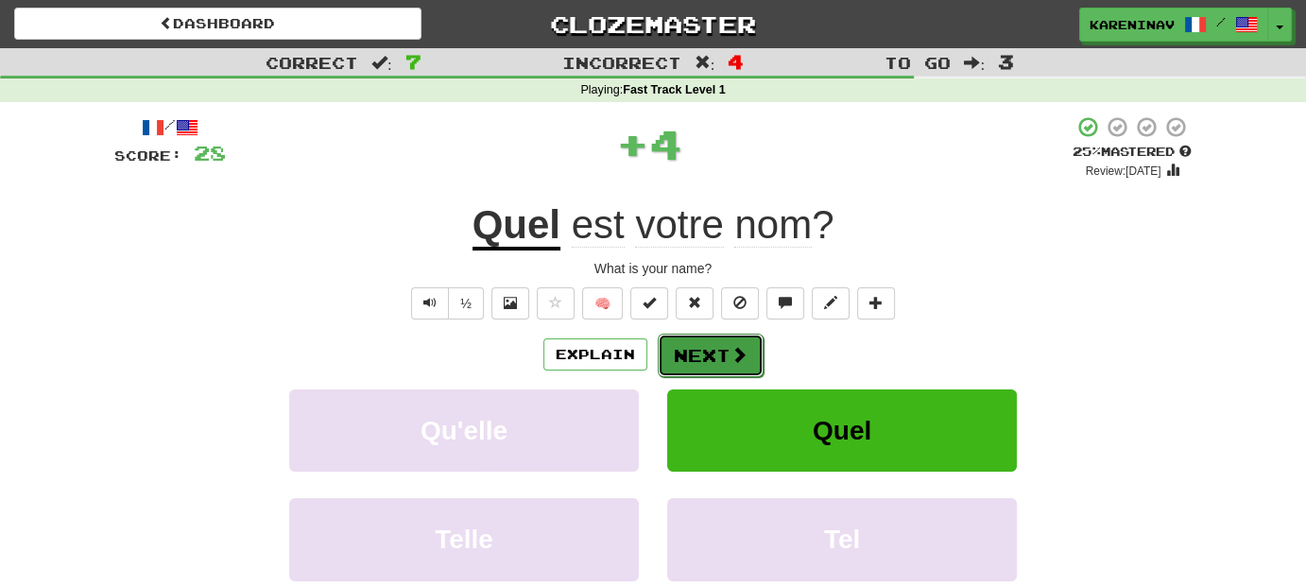
click at [724, 341] on button "Next" at bounding box center [711, 355] width 106 height 43
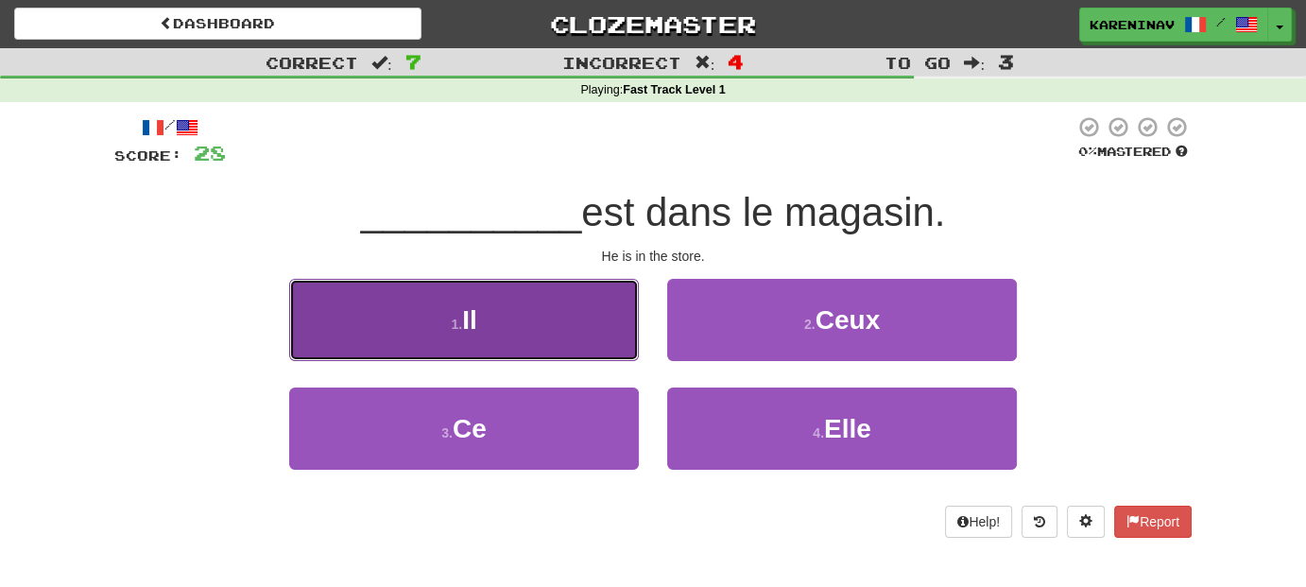
click at [581, 333] on button "1 . Il" at bounding box center [464, 320] width 350 height 82
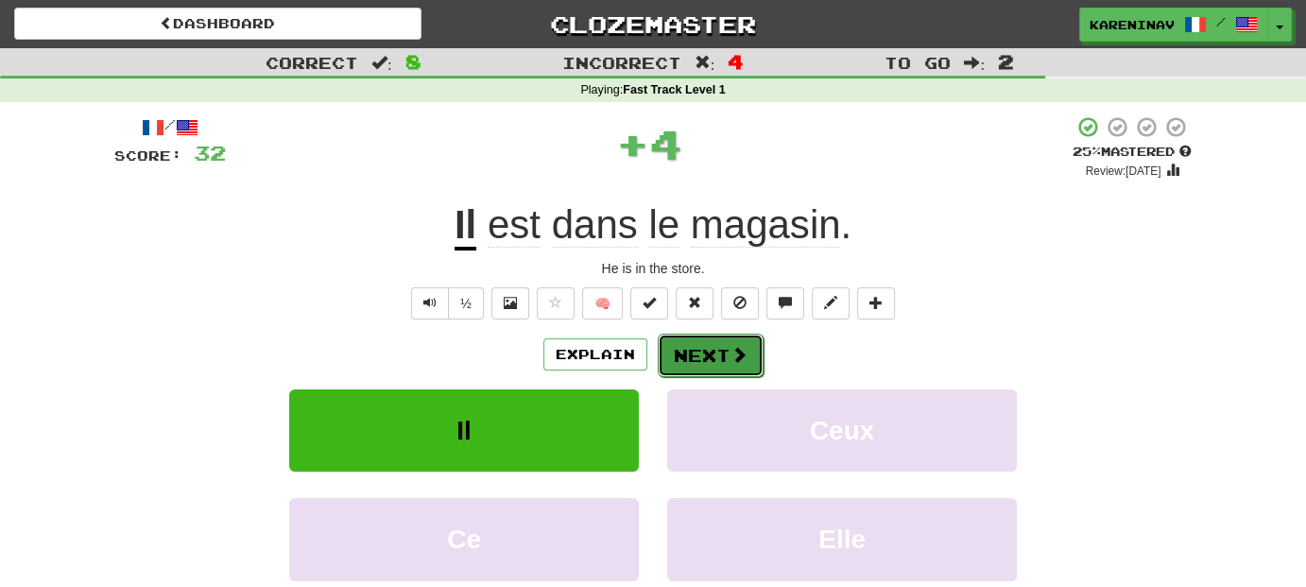
click at [715, 354] on button "Next" at bounding box center [711, 355] width 106 height 43
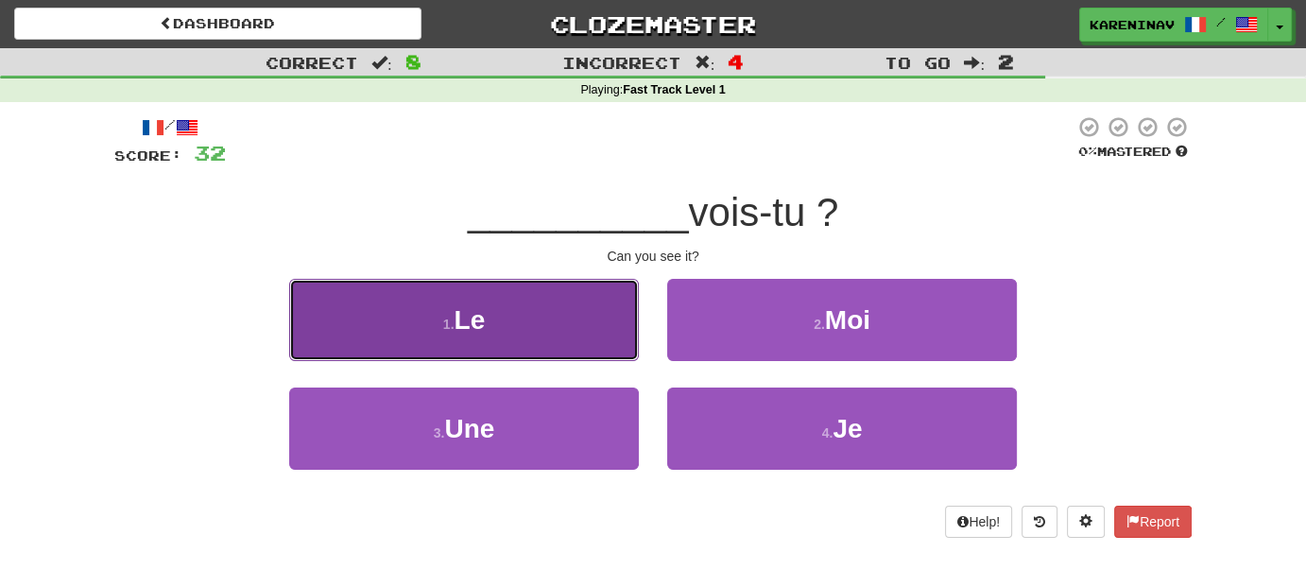
click at [578, 349] on button "1 . Le" at bounding box center [464, 320] width 350 height 82
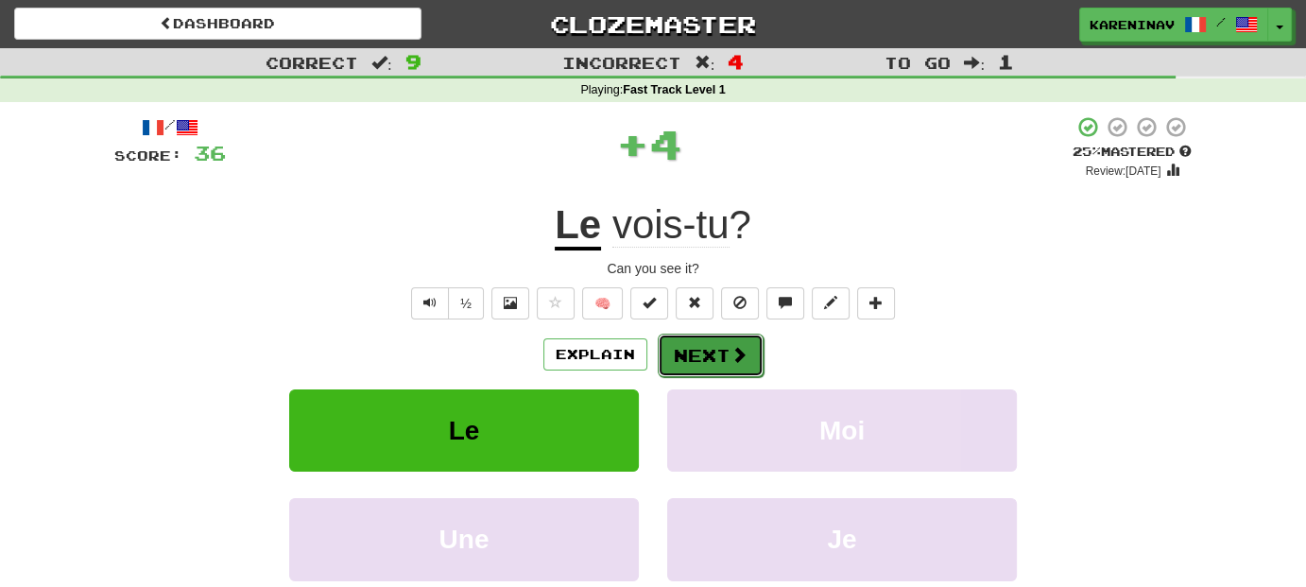
click at [716, 346] on button "Next" at bounding box center [711, 355] width 106 height 43
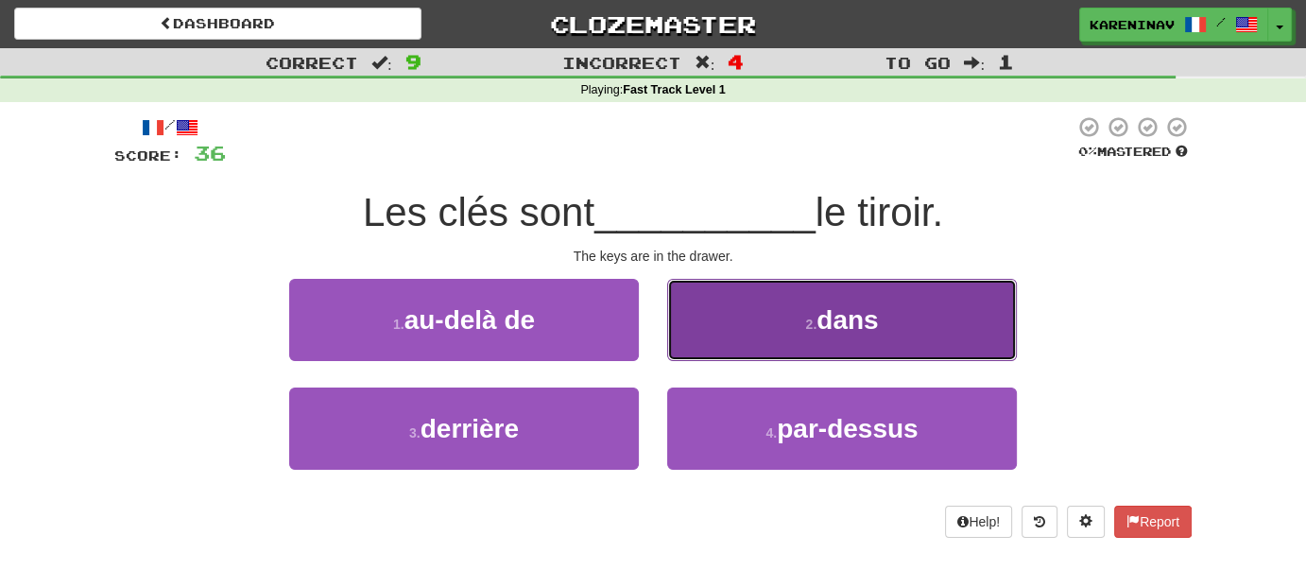
click at [791, 339] on button "2 . dans" at bounding box center [842, 320] width 350 height 82
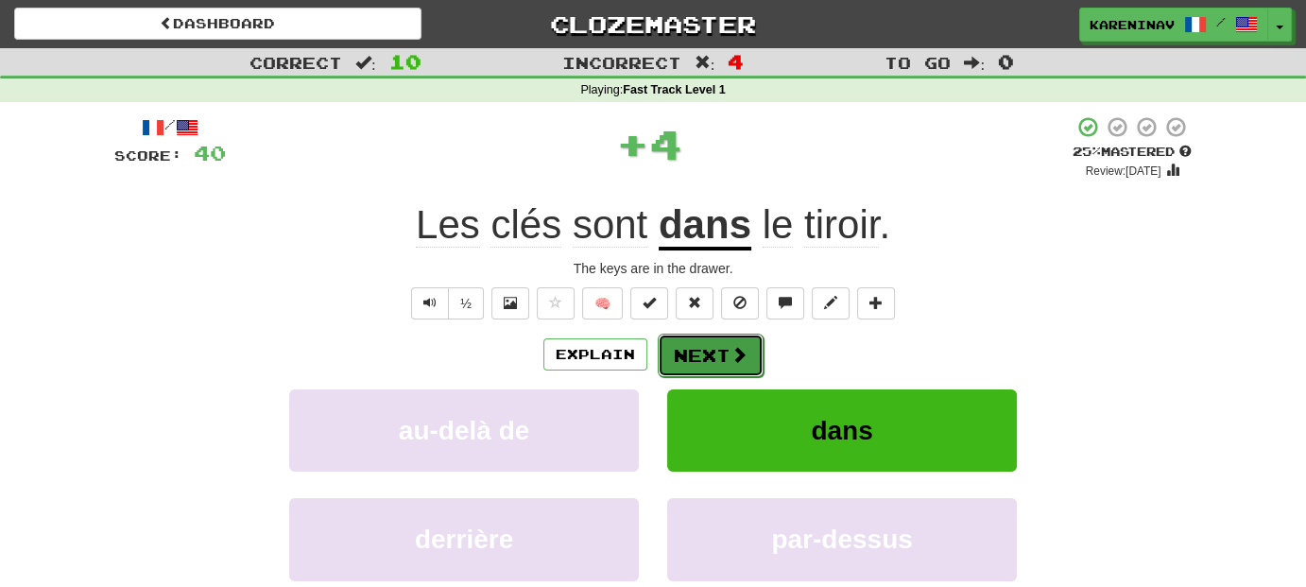
click at [731, 355] on span at bounding box center [738, 354] width 17 height 17
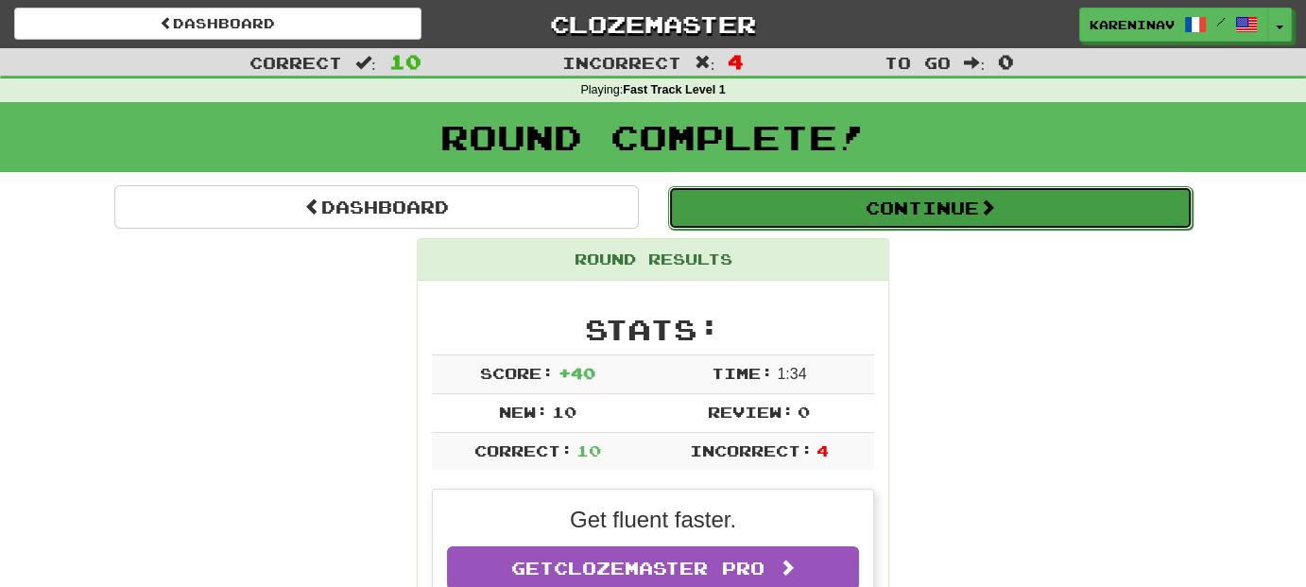
click at [897, 214] on button "Continue" at bounding box center [930, 207] width 524 height 43
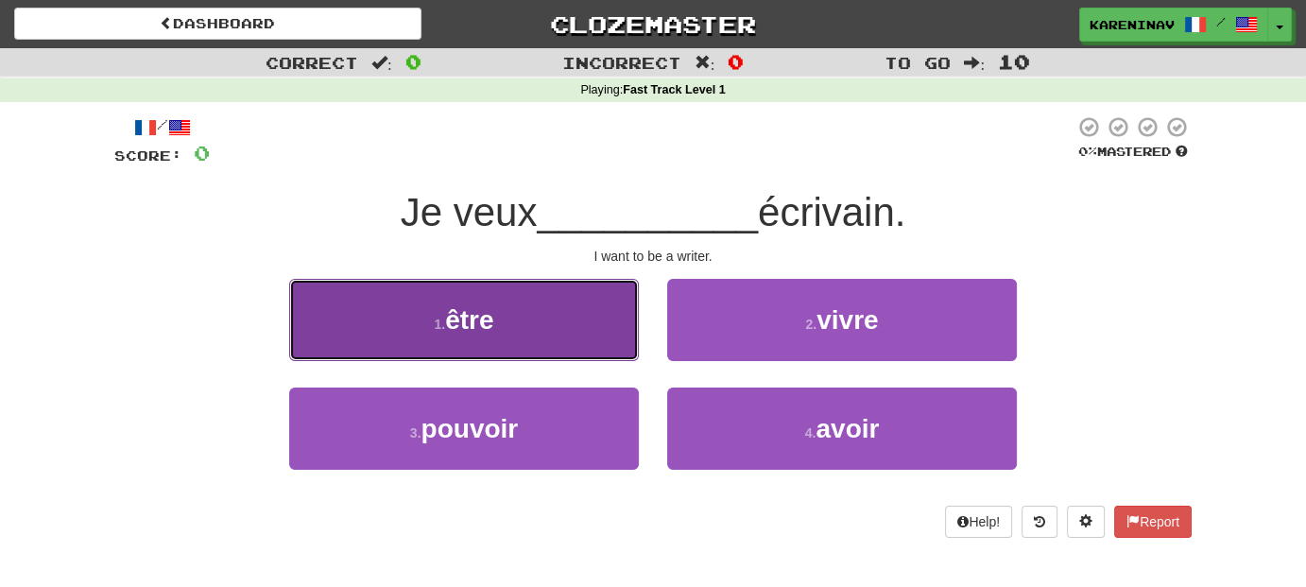
click at [437, 316] on button "1 . être" at bounding box center [464, 320] width 350 height 82
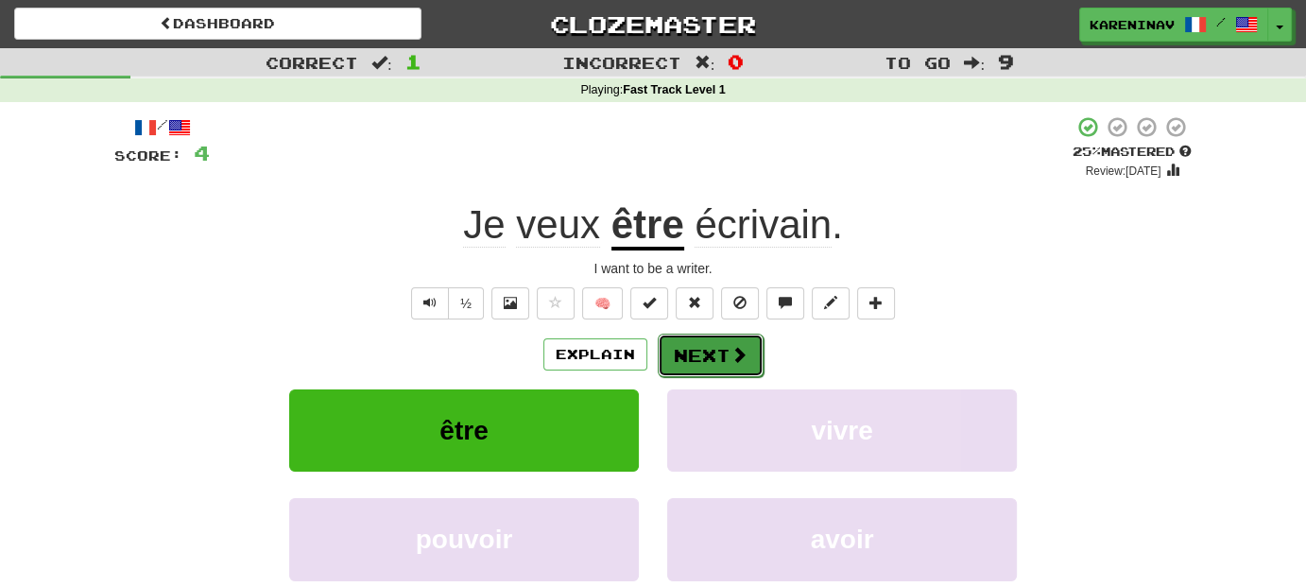
click at [711, 349] on button "Next" at bounding box center [711, 355] width 106 height 43
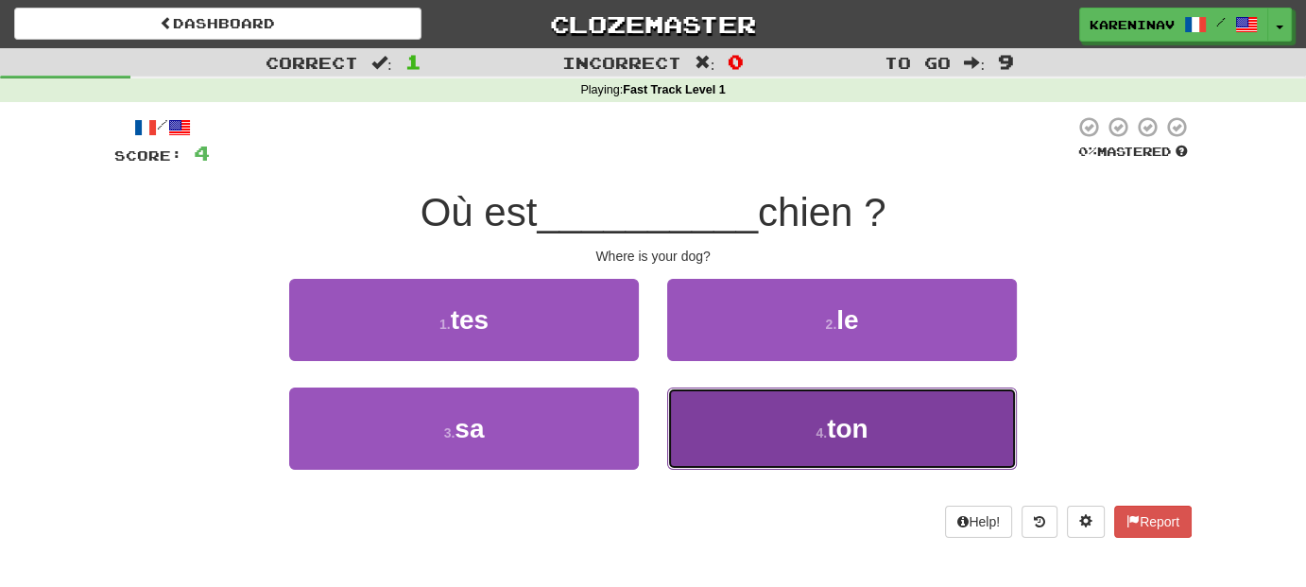
click at [762, 411] on button "4 . ton" at bounding box center [842, 428] width 350 height 82
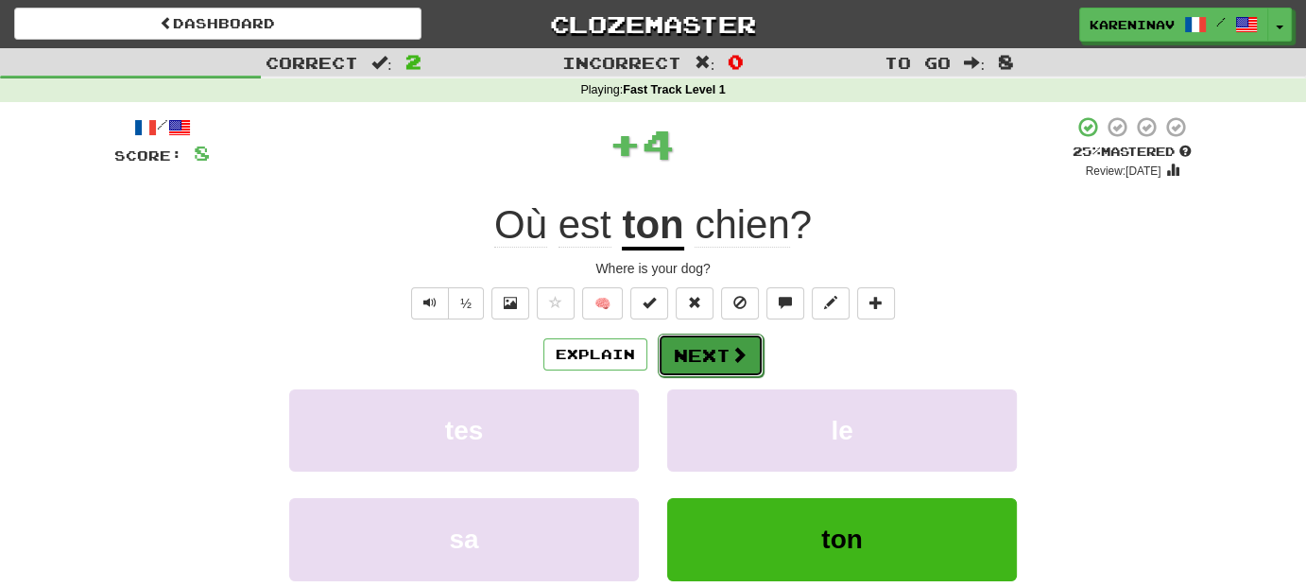
click at [722, 341] on button "Next" at bounding box center [711, 355] width 106 height 43
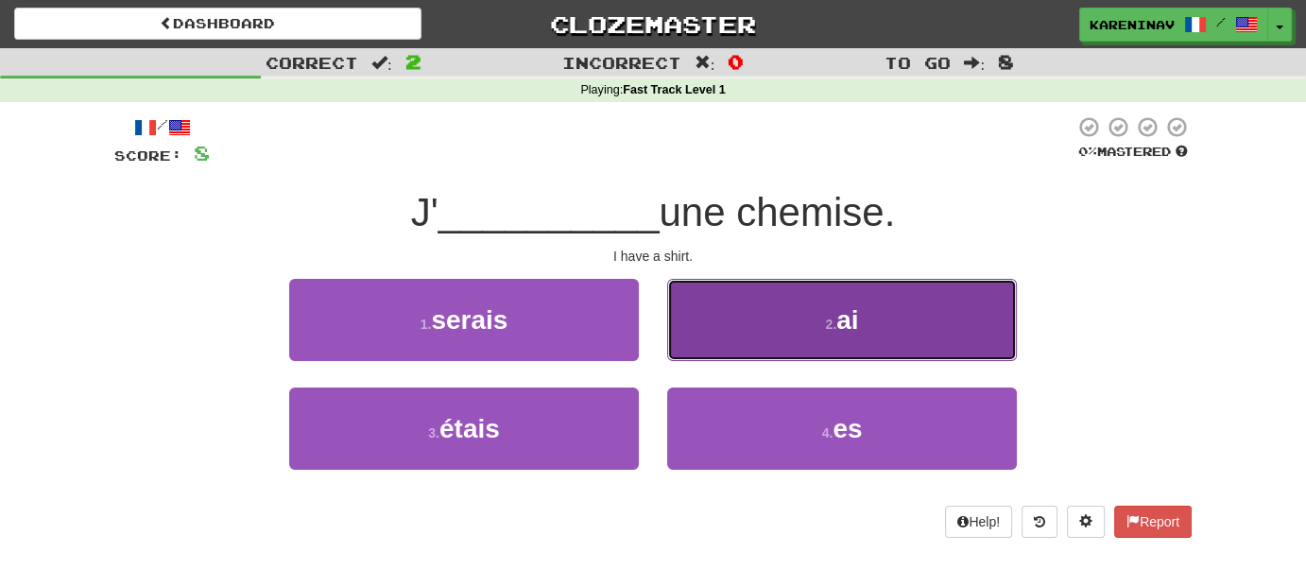
click at [753, 345] on button "2 . ai" at bounding box center [842, 320] width 350 height 82
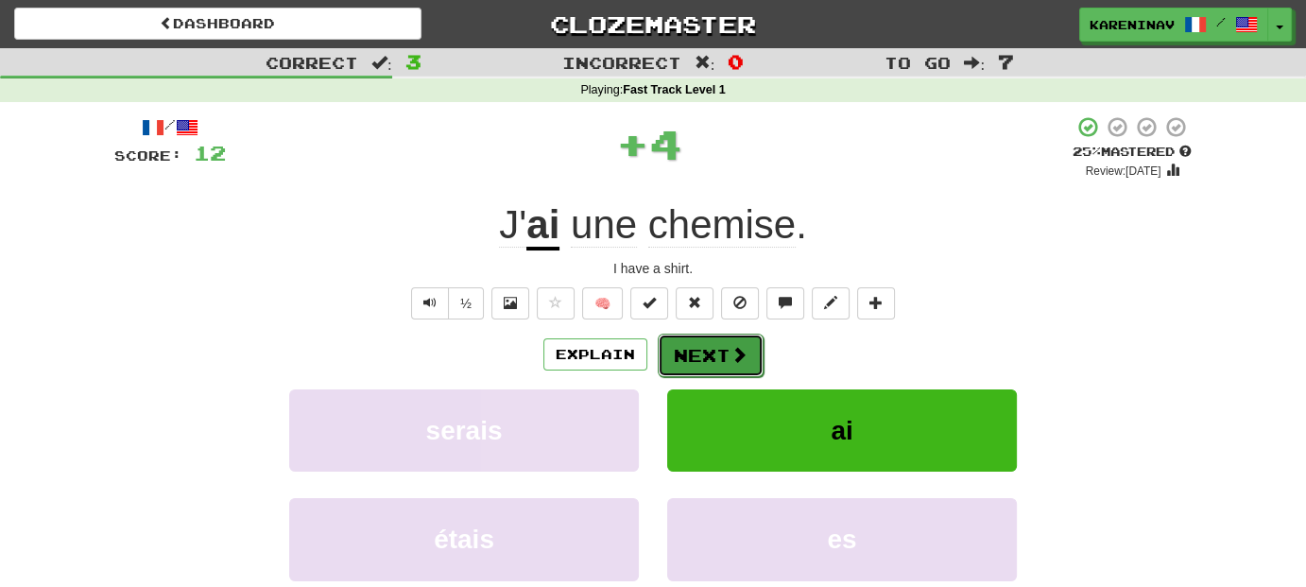
click at [705, 354] on button "Next" at bounding box center [711, 355] width 106 height 43
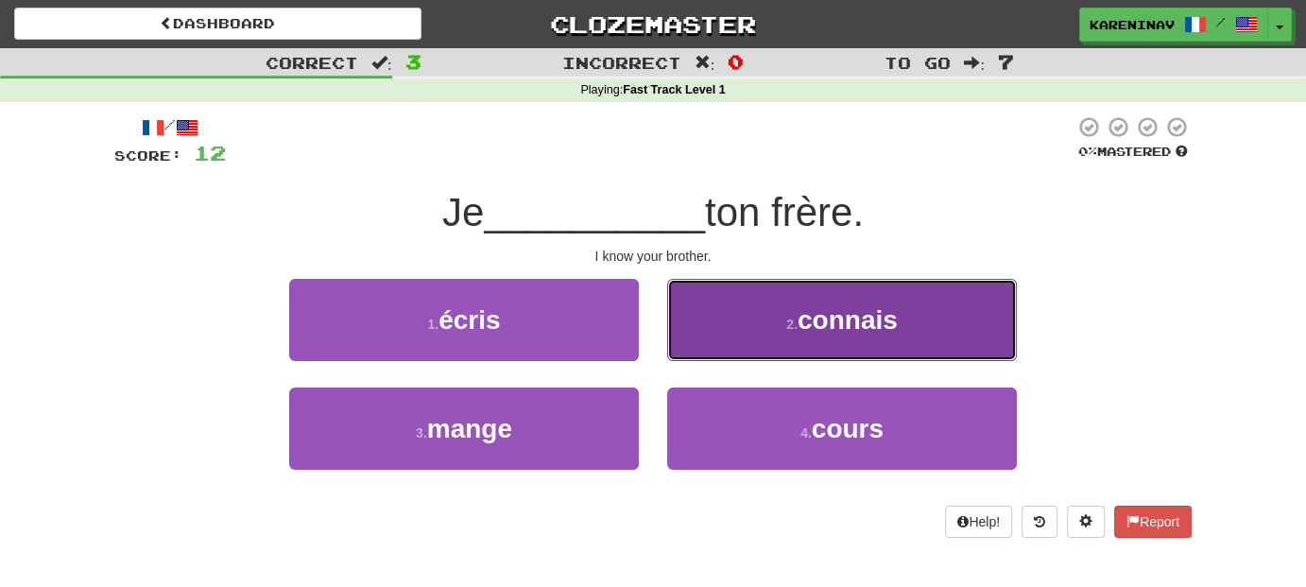
click at [900, 331] on button "2 . connais" at bounding box center [842, 320] width 350 height 82
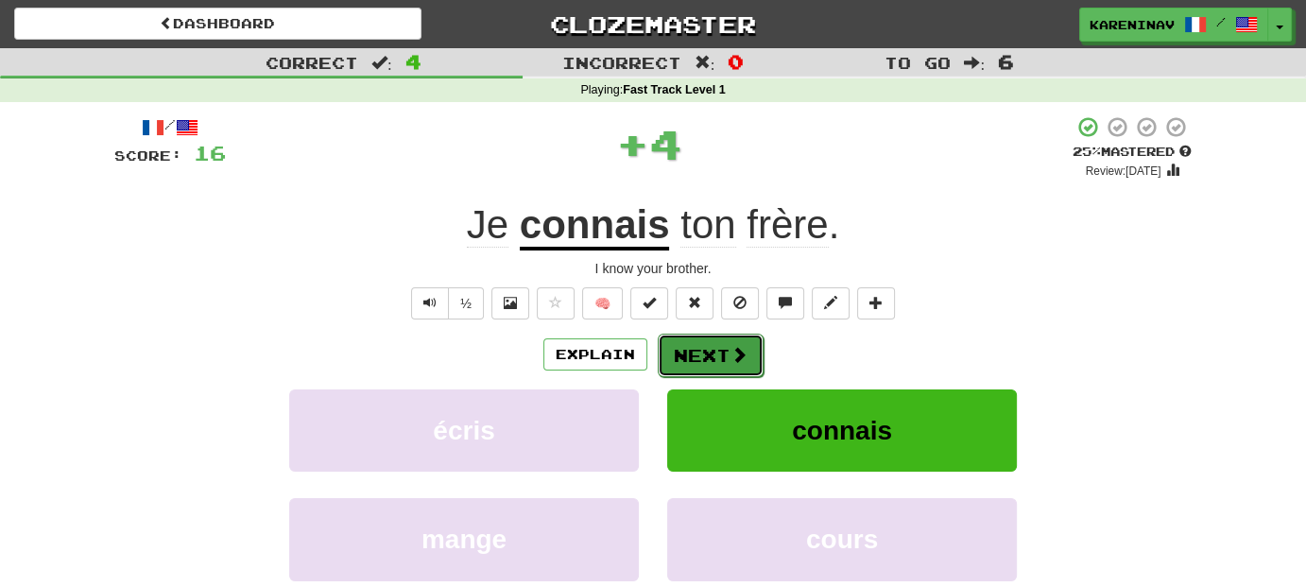
click at [738, 363] on span at bounding box center [738, 354] width 17 height 17
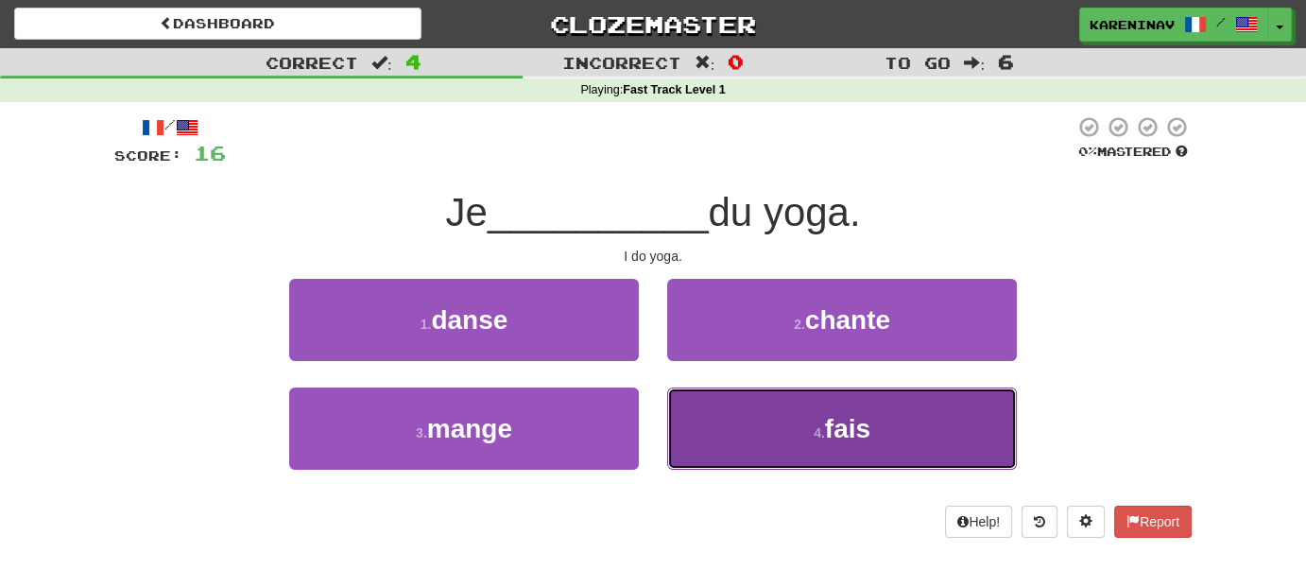
click at [807, 440] on button "4 . fais" at bounding box center [842, 428] width 350 height 82
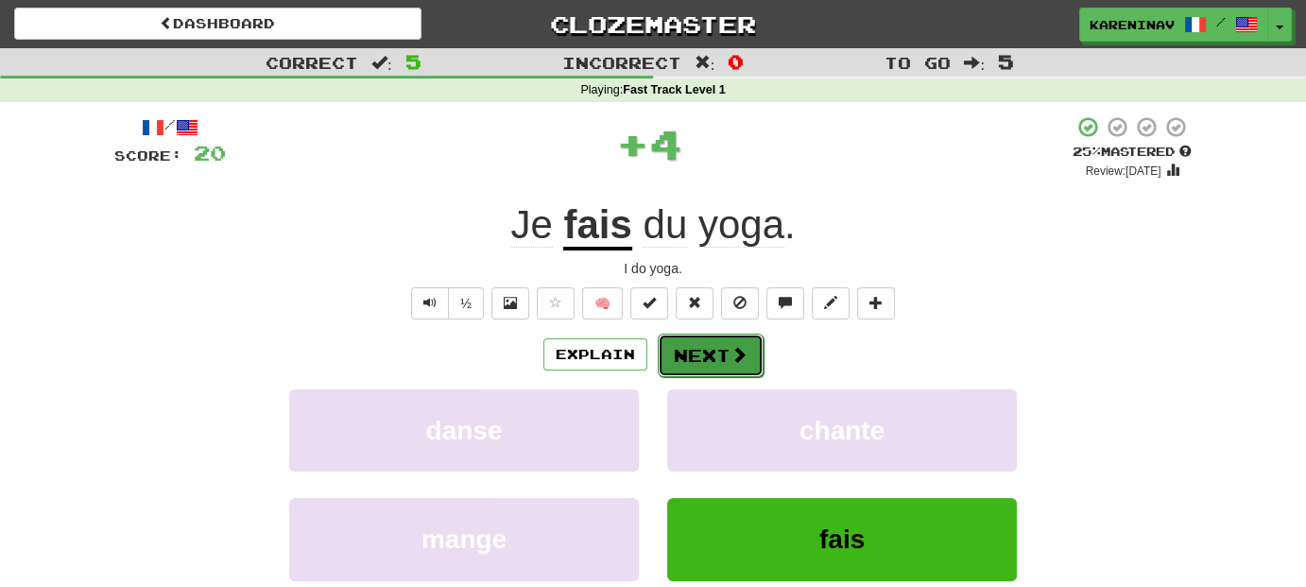
click at [733, 356] on span at bounding box center [738, 354] width 17 height 17
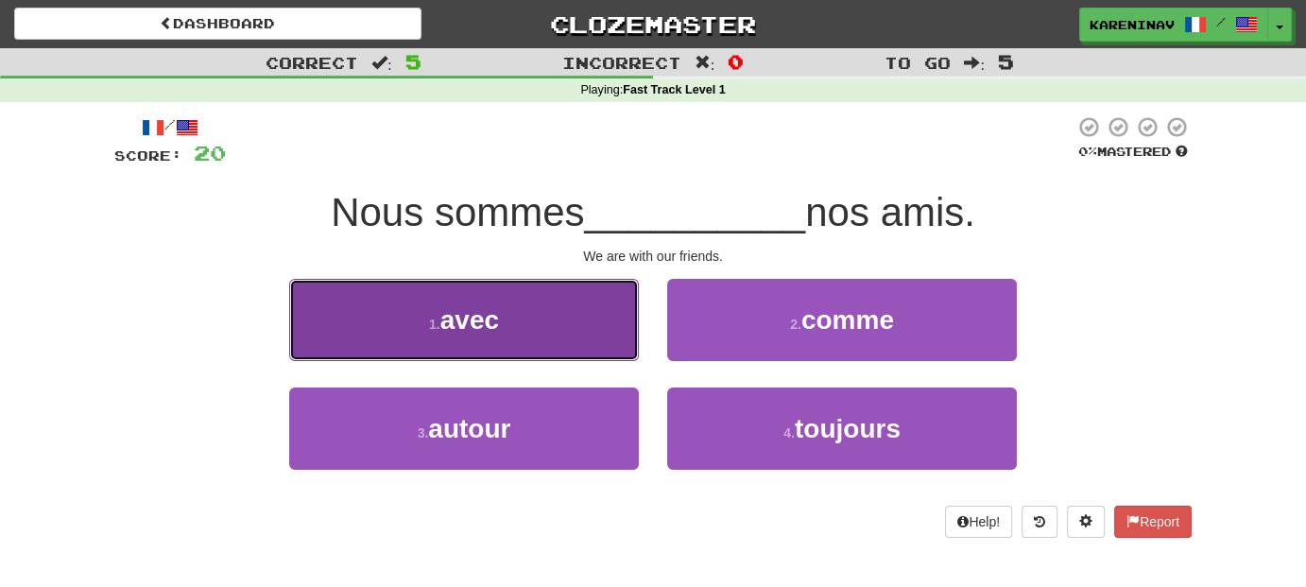
click at [595, 332] on button "1 . avec" at bounding box center [464, 320] width 350 height 82
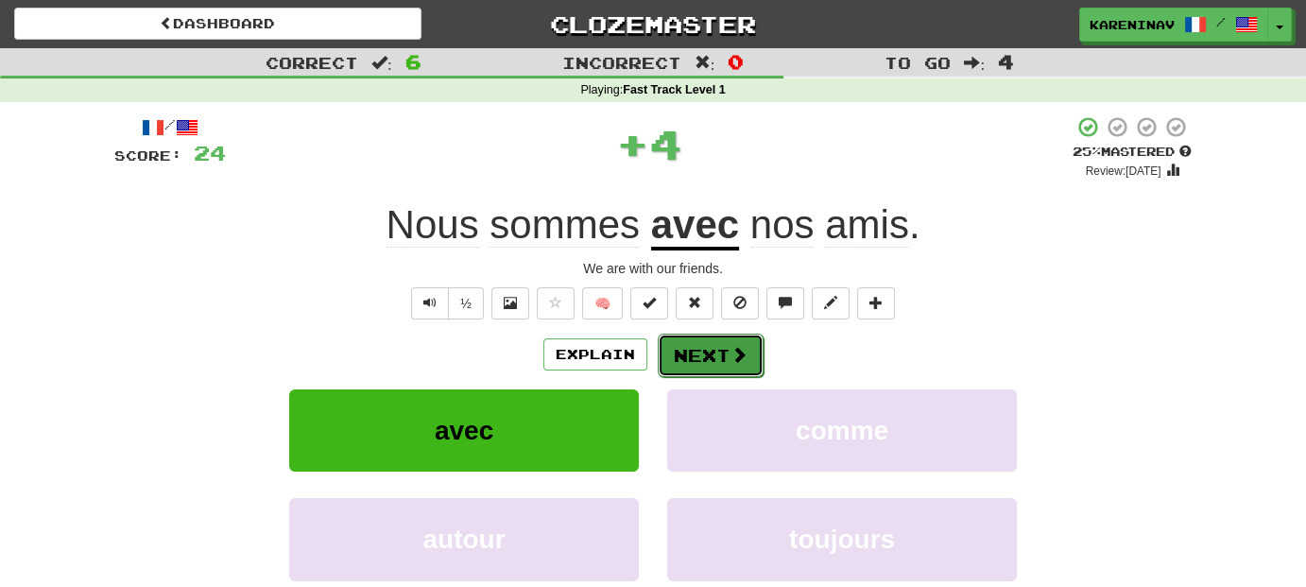
click at [728, 352] on button "Next" at bounding box center [711, 355] width 106 height 43
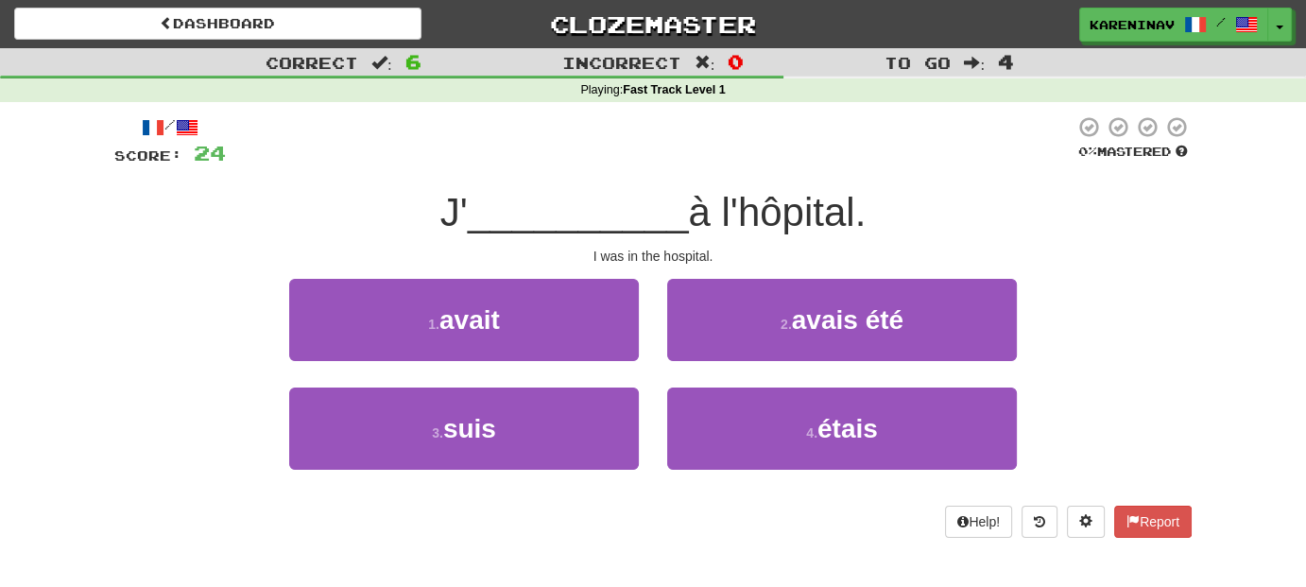
click at [777, 362] on div "2 . avais été" at bounding box center [842, 333] width 378 height 109
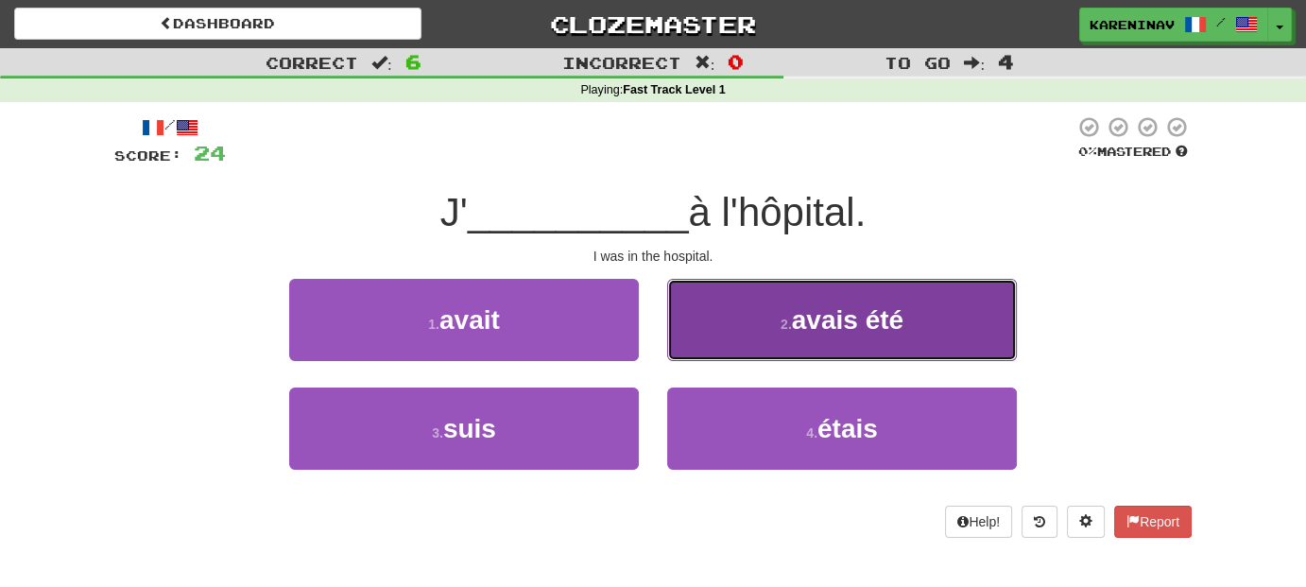
click at [787, 335] on button "2 . avais été" at bounding box center [842, 320] width 350 height 82
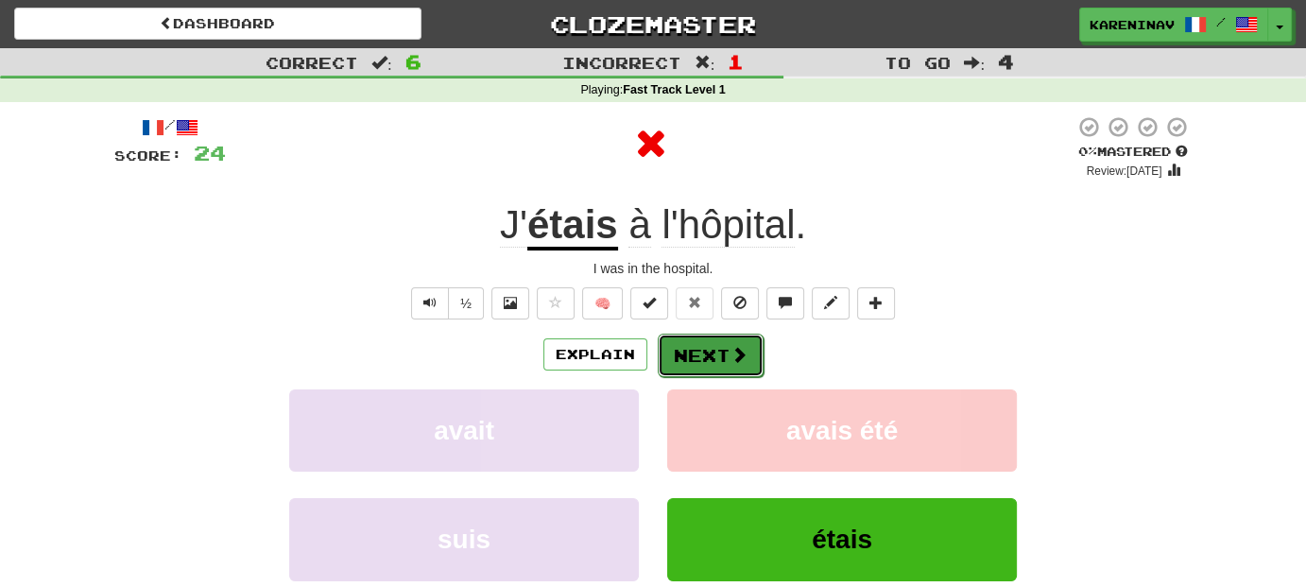
click at [717, 352] on button "Next" at bounding box center [711, 355] width 106 height 43
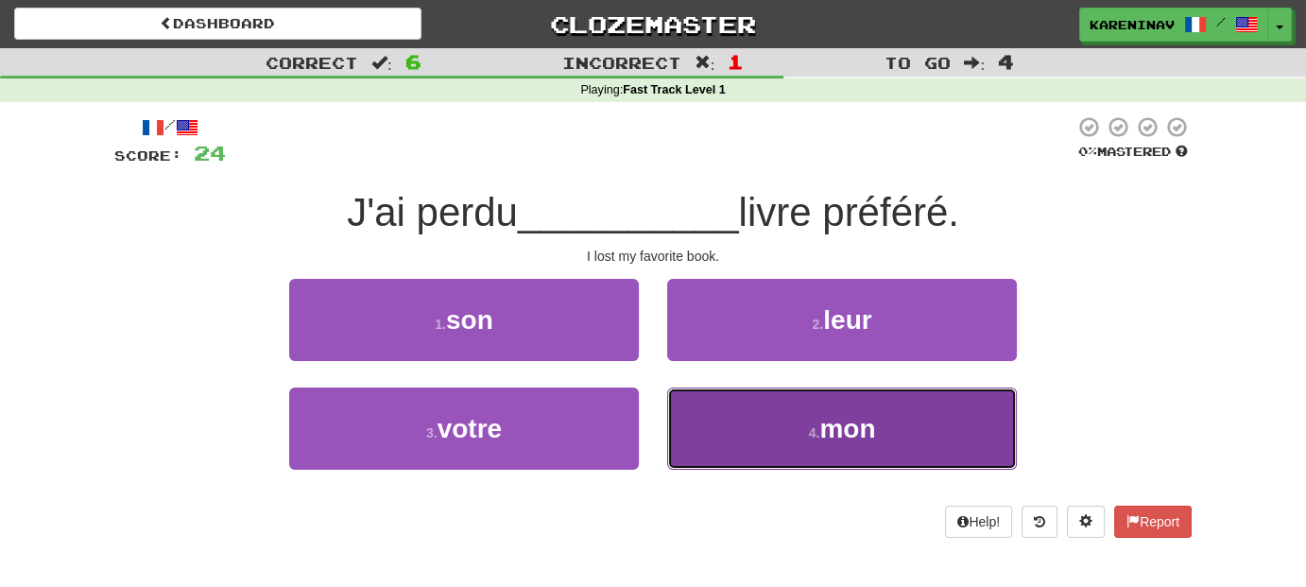
click at [725, 406] on button "4 . mon" at bounding box center [842, 428] width 350 height 82
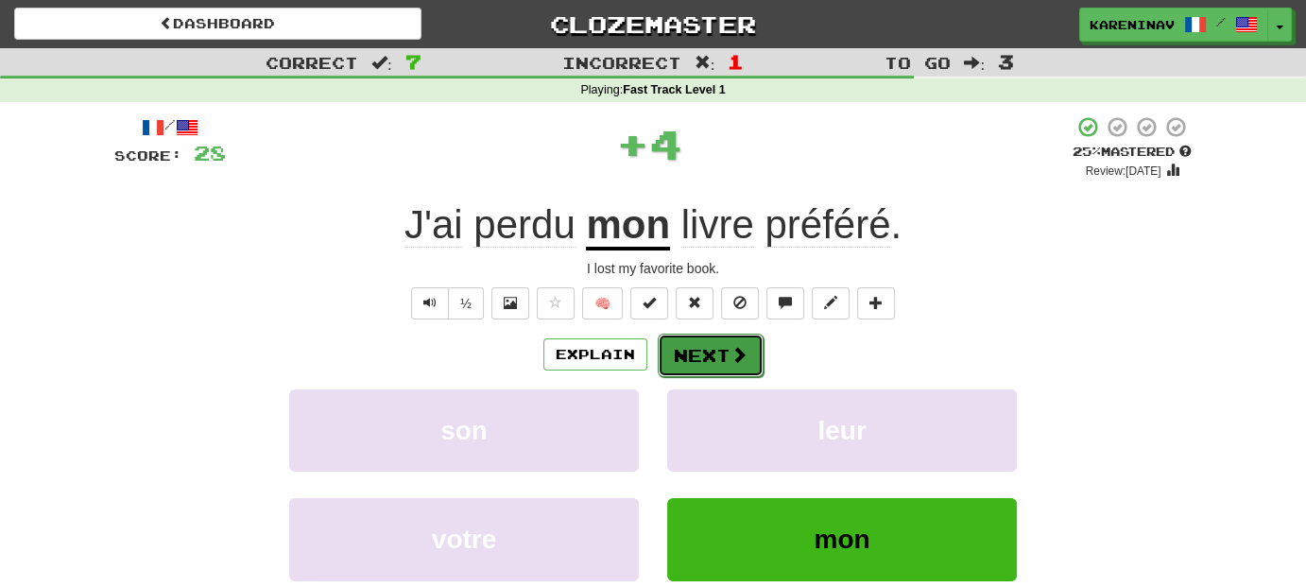
click at [718, 354] on button "Next" at bounding box center [711, 355] width 106 height 43
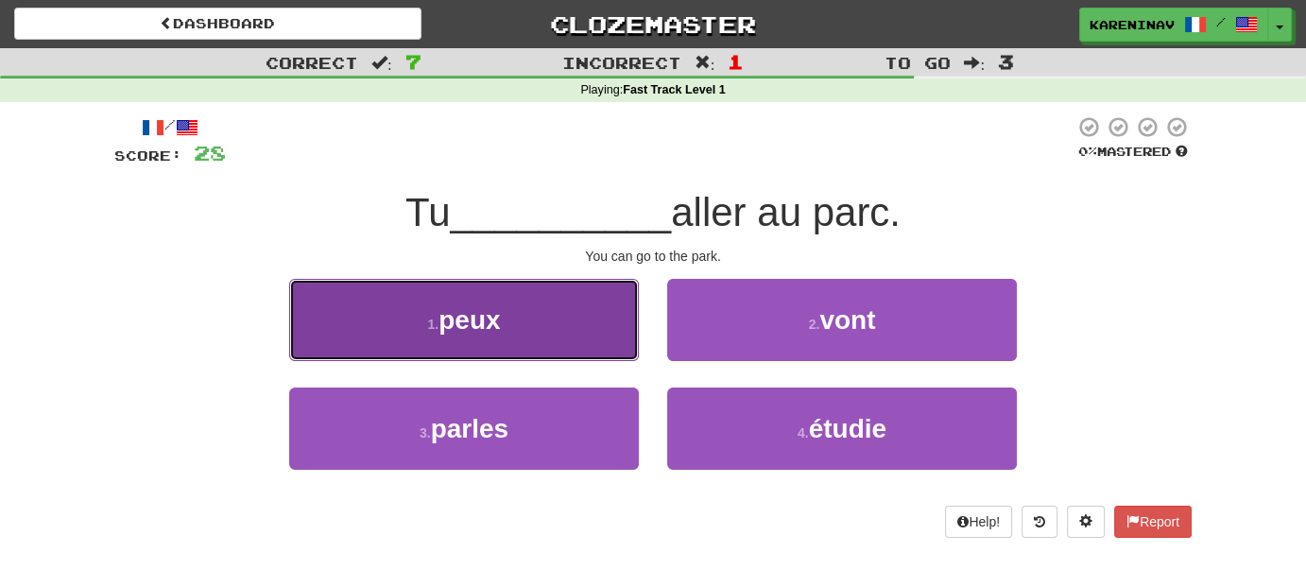
click at [576, 308] on button "1 . peux" at bounding box center [464, 320] width 350 height 82
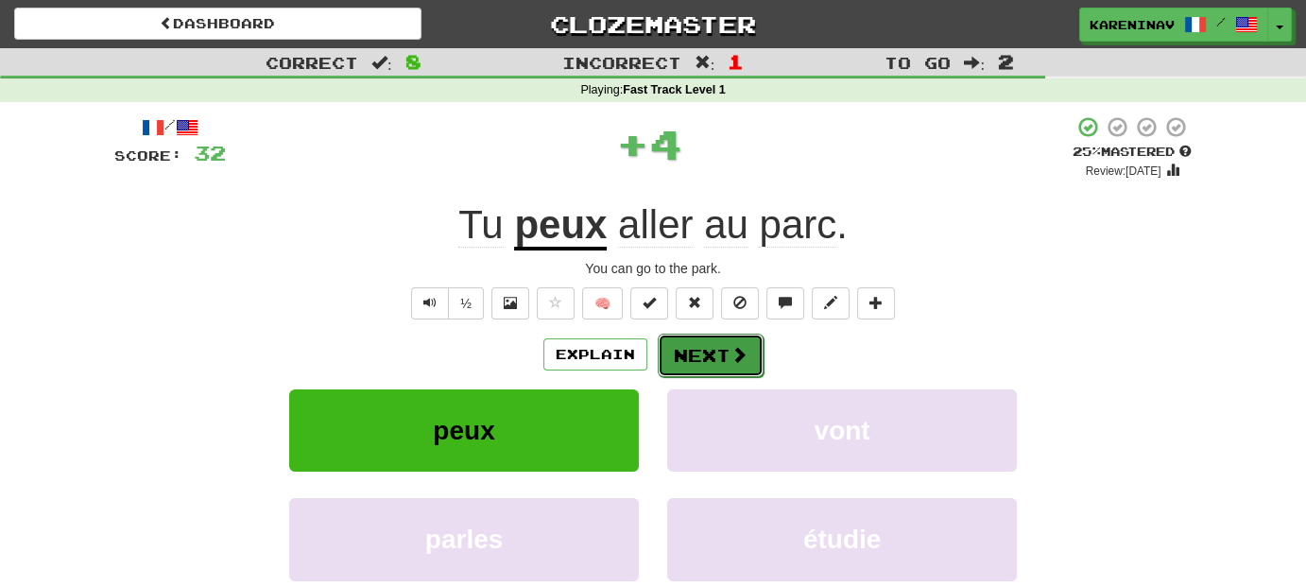
click at [727, 362] on button "Next" at bounding box center [711, 355] width 106 height 43
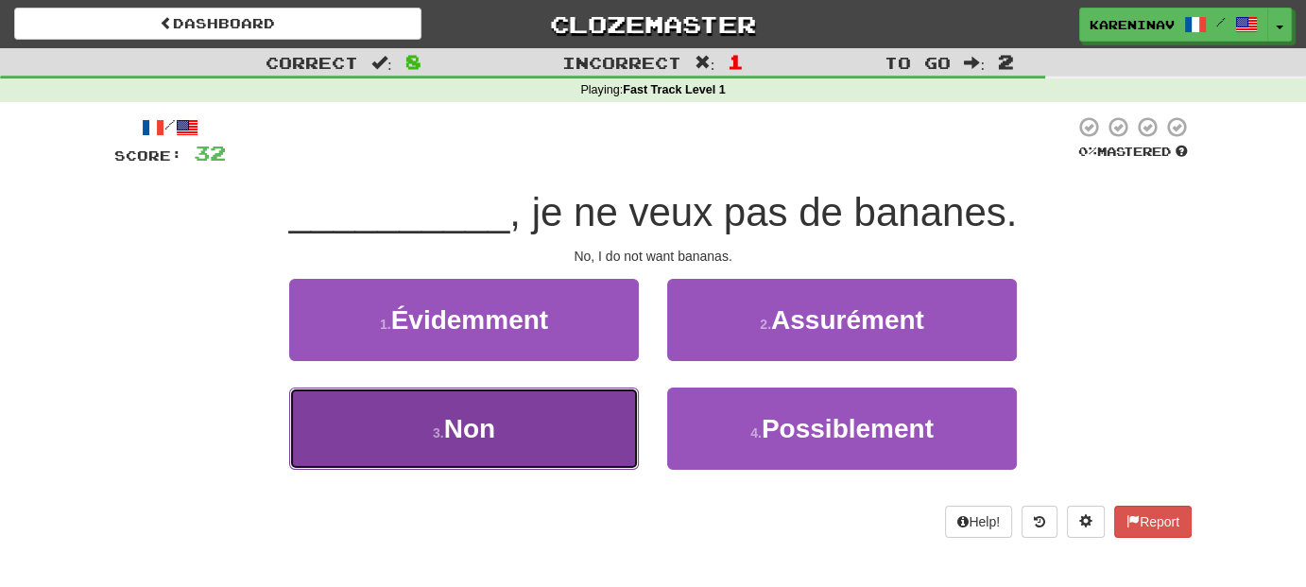
click at [576, 432] on button "3 . Non" at bounding box center [464, 428] width 350 height 82
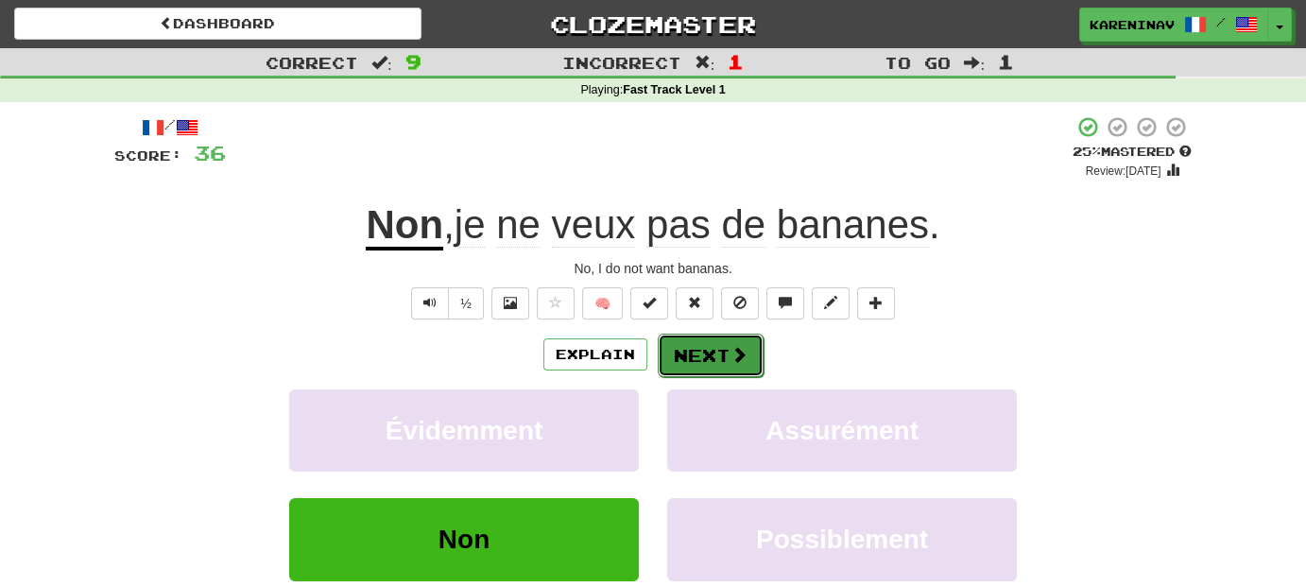
click at [718, 361] on button "Next" at bounding box center [711, 355] width 106 height 43
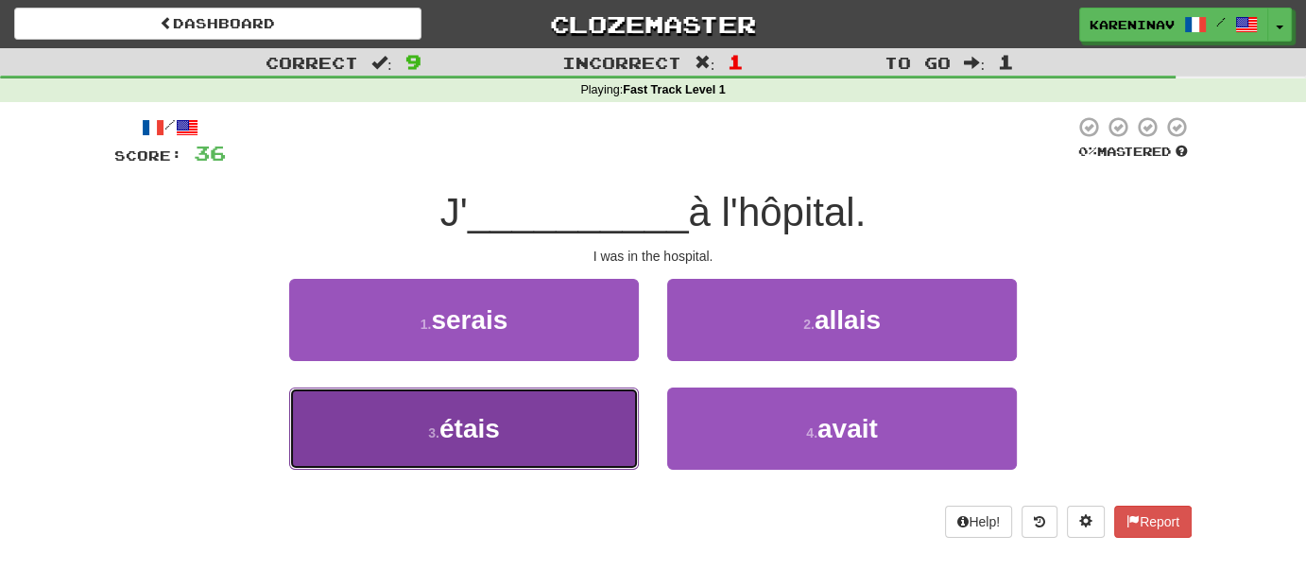
click at [429, 435] on small "3 ." at bounding box center [433, 432] width 11 height 15
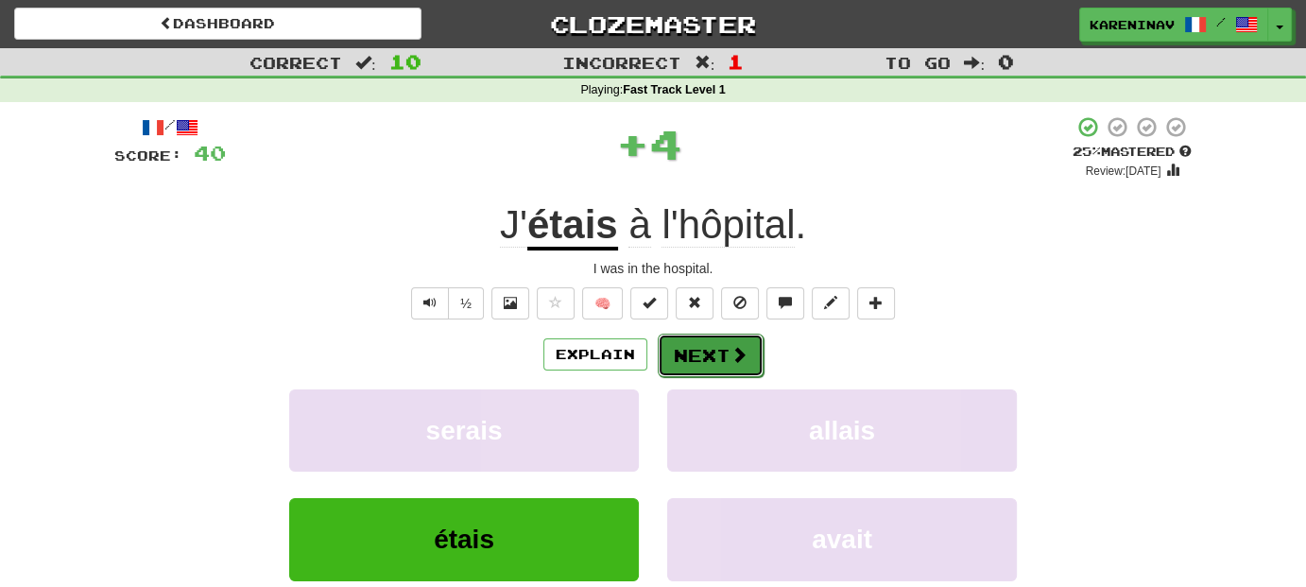
click at [730, 353] on span at bounding box center [738, 354] width 17 height 17
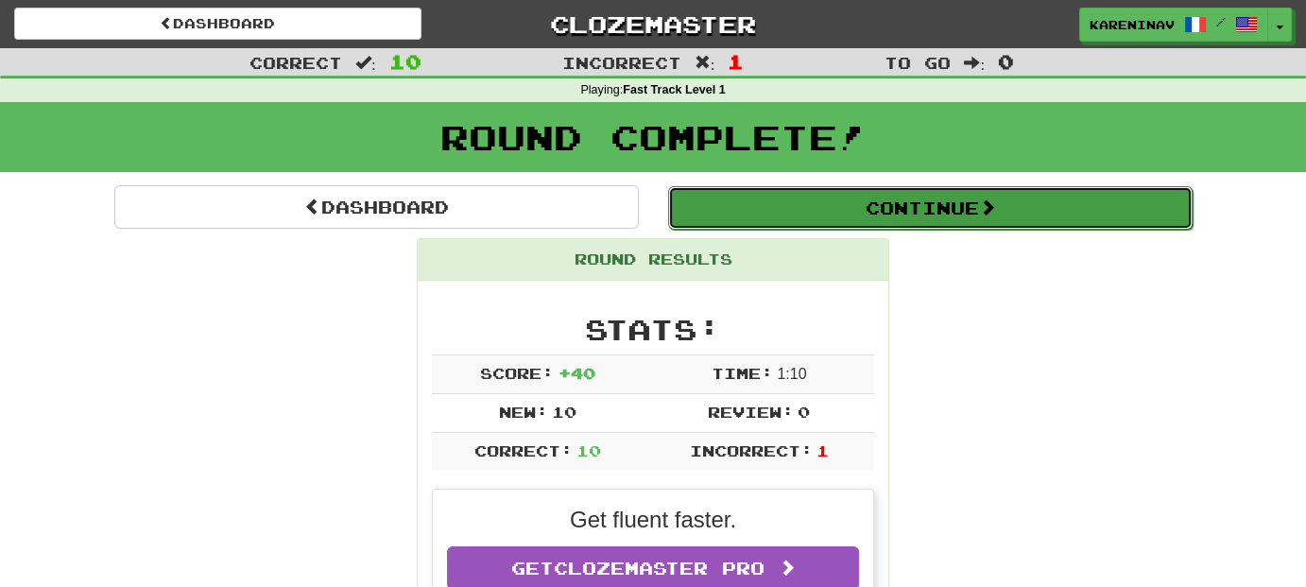
click at [901, 202] on button "Continue" at bounding box center [930, 207] width 524 height 43
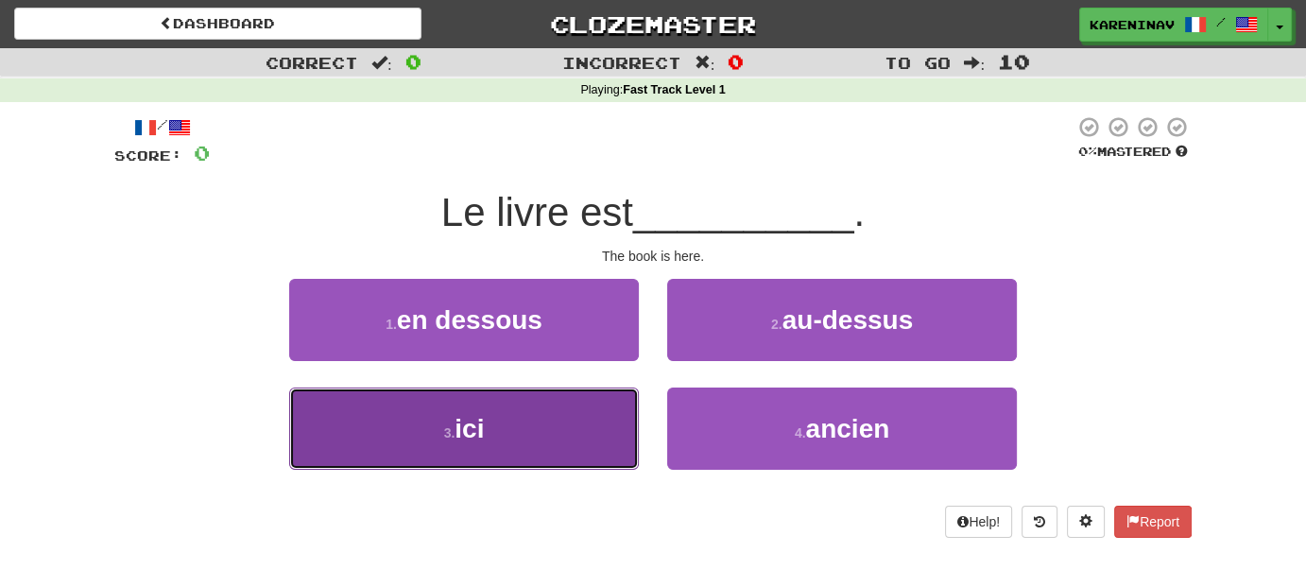
click at [498, 430] on button "3 . ici" at bounding box center [464, 428] width 350 height 82
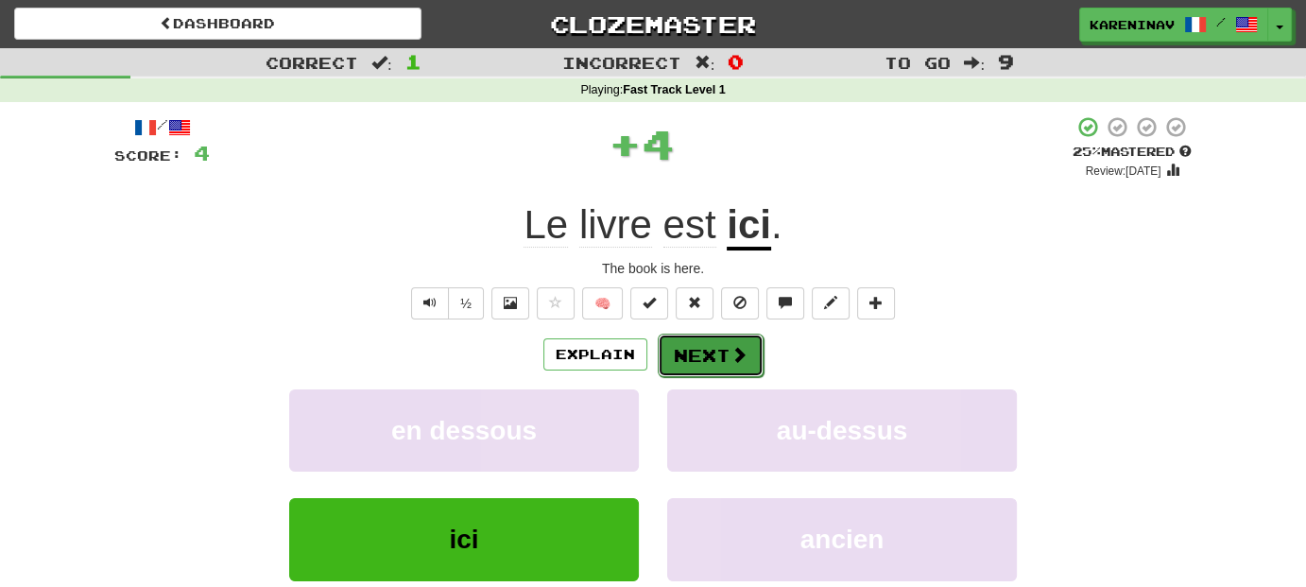
click at [711, 367] on button "Next" at bounding box center [711, 355] width 106 height 43
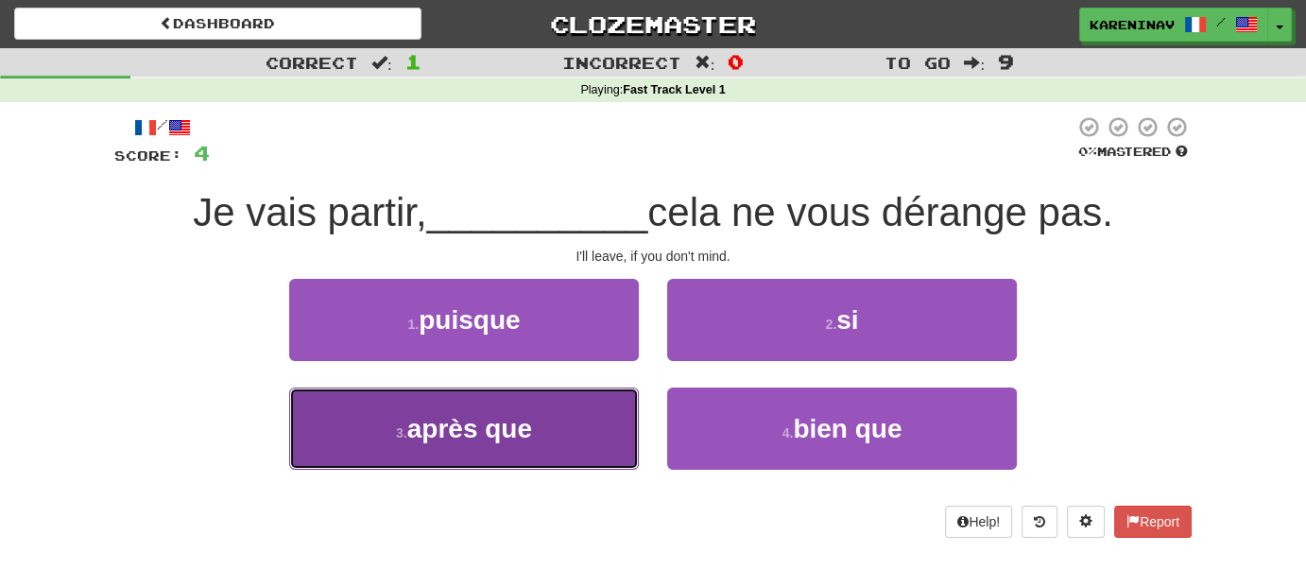
click at [545, 425] on button "3 . après que" at bounding box center [464, 428] width 350 height 82
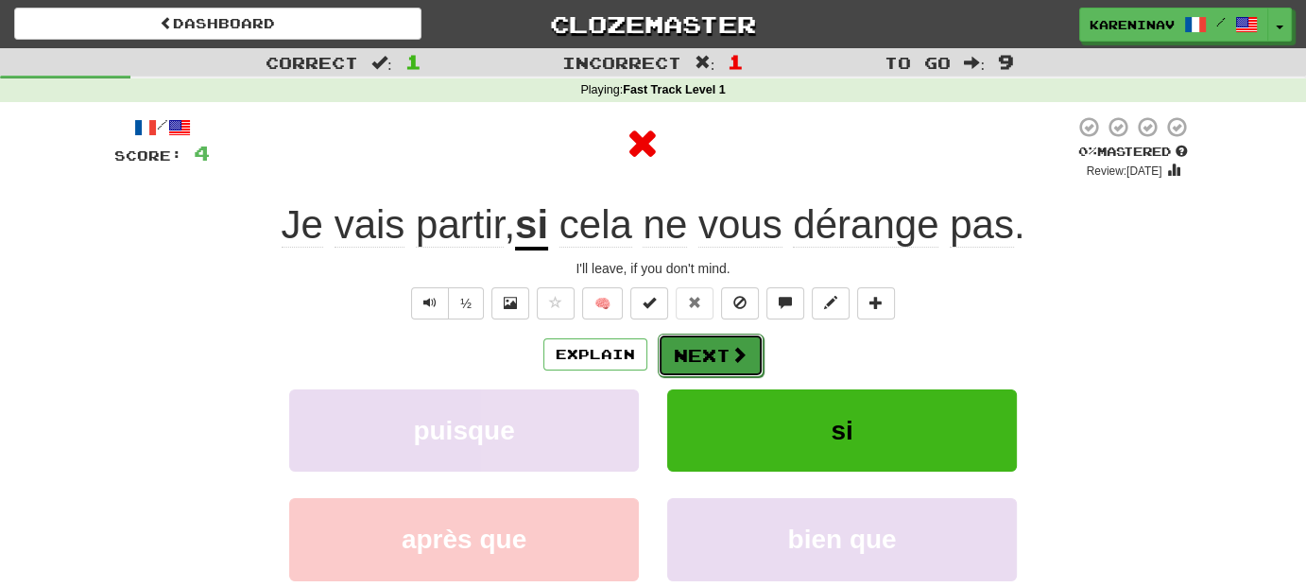
click at [730, 359] on span at bounding box center [738, 354] width 17 height 17
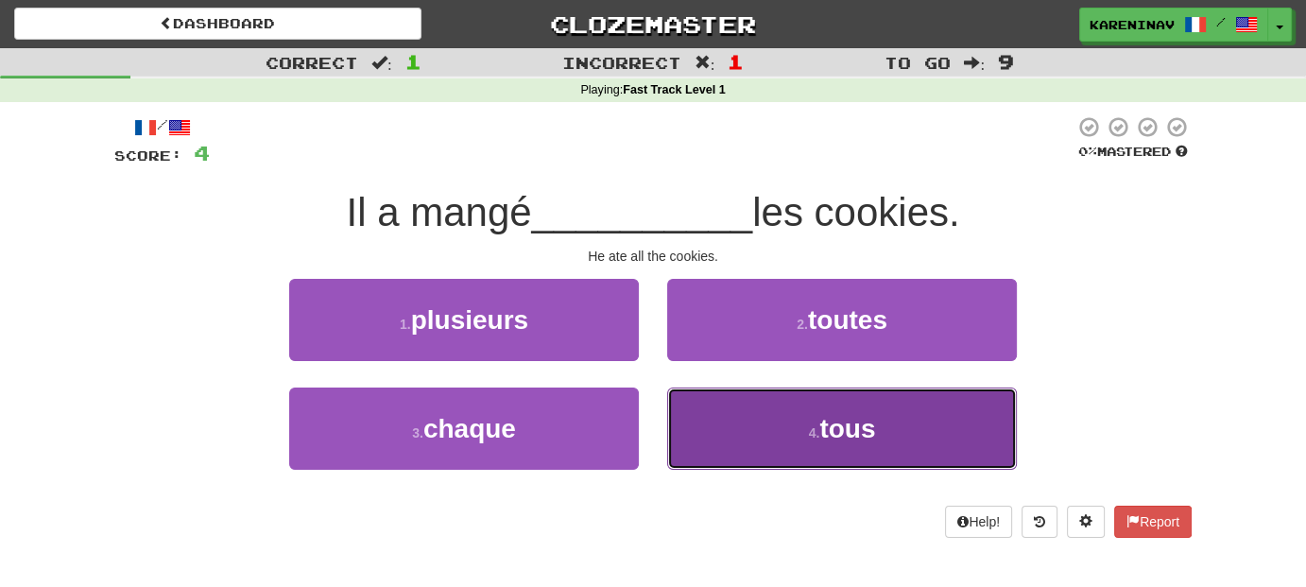
click at [837, 417] on span "tous" at bounding box center [847, 428] width 56 height 29
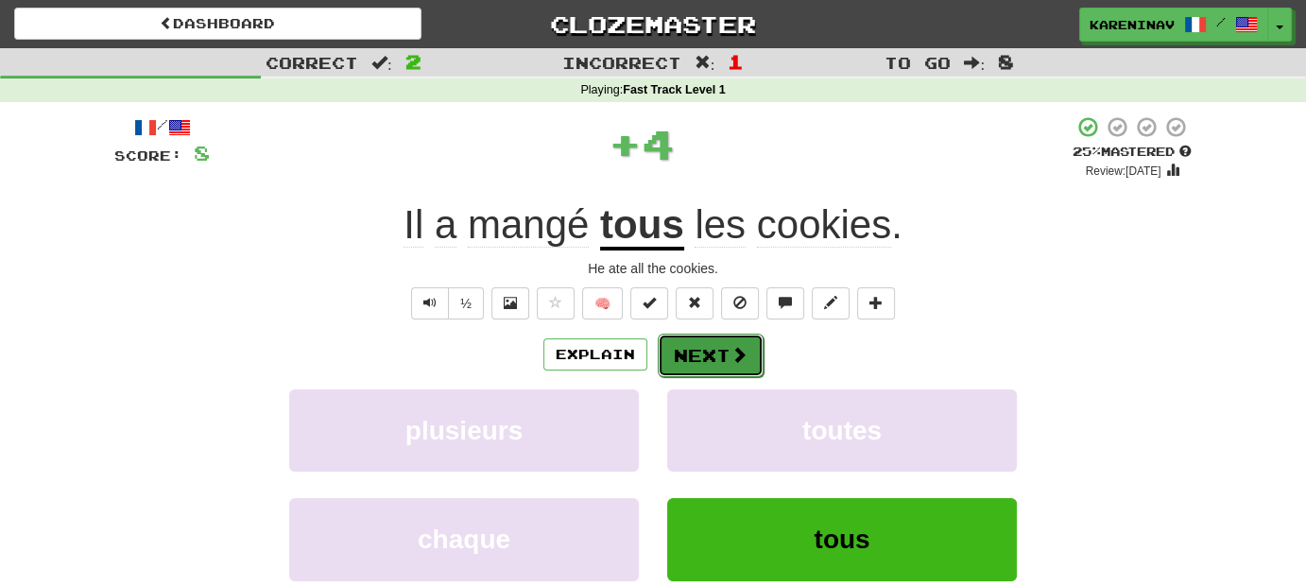
click at [724, 367] on button "Next" at bounding box center [711, 355] width 106 height 43
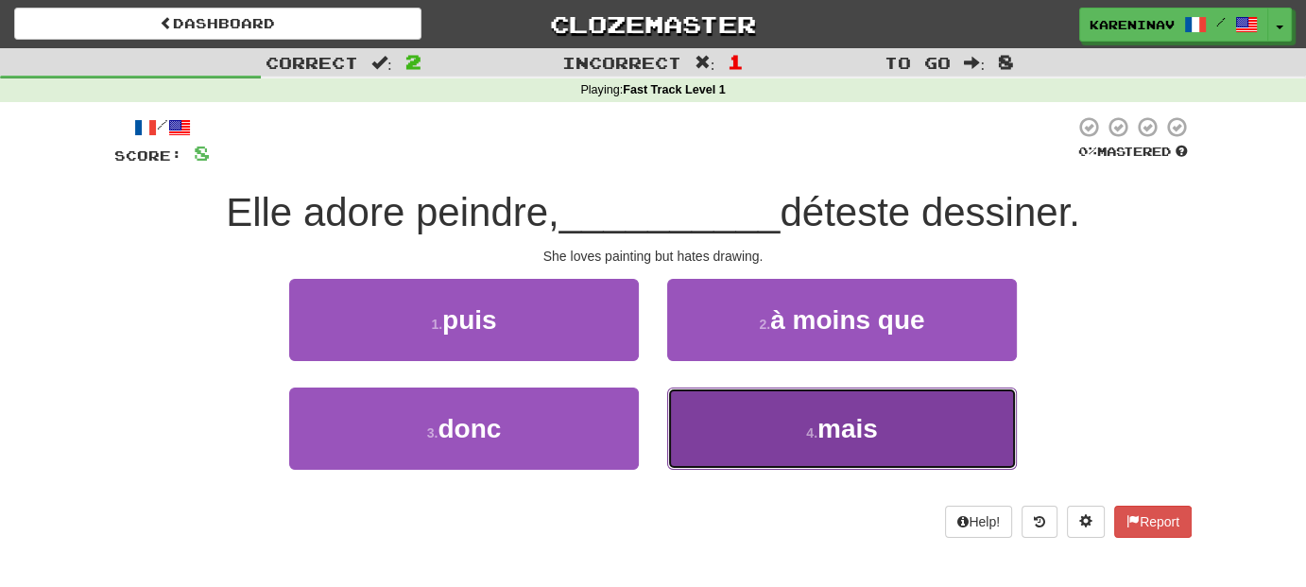
click at [700, 430] on button "4 . mais" at bounding box center [842, 428] width 350 height 82
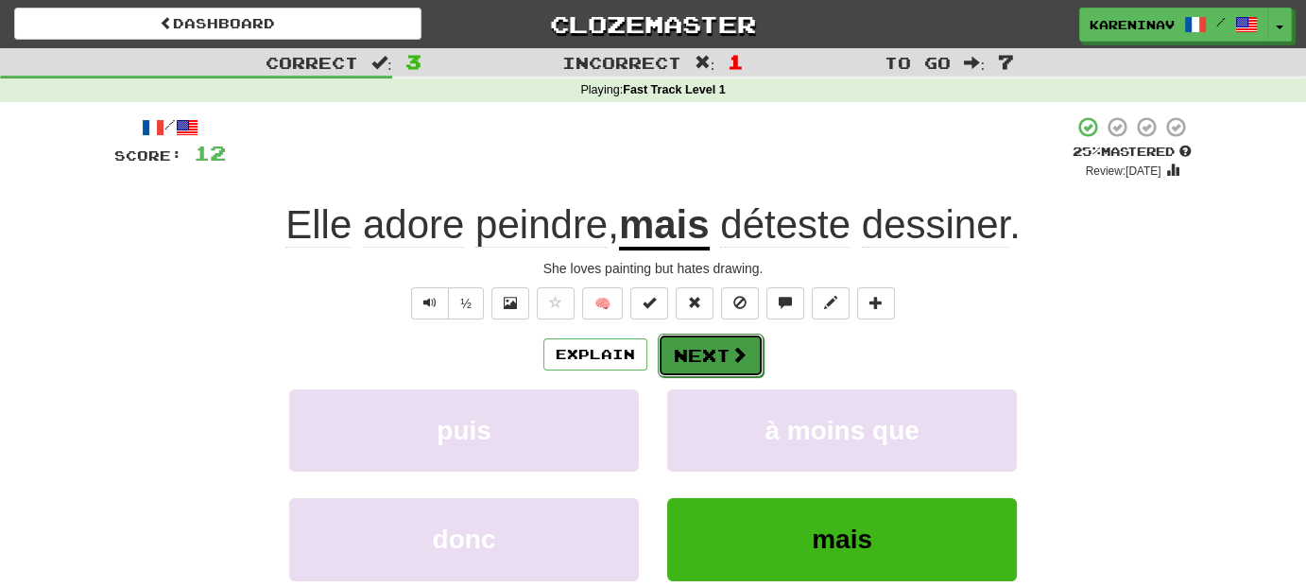
click at [708, 352] on button "Next" at bounding box center [711, 355] width 106 height 43
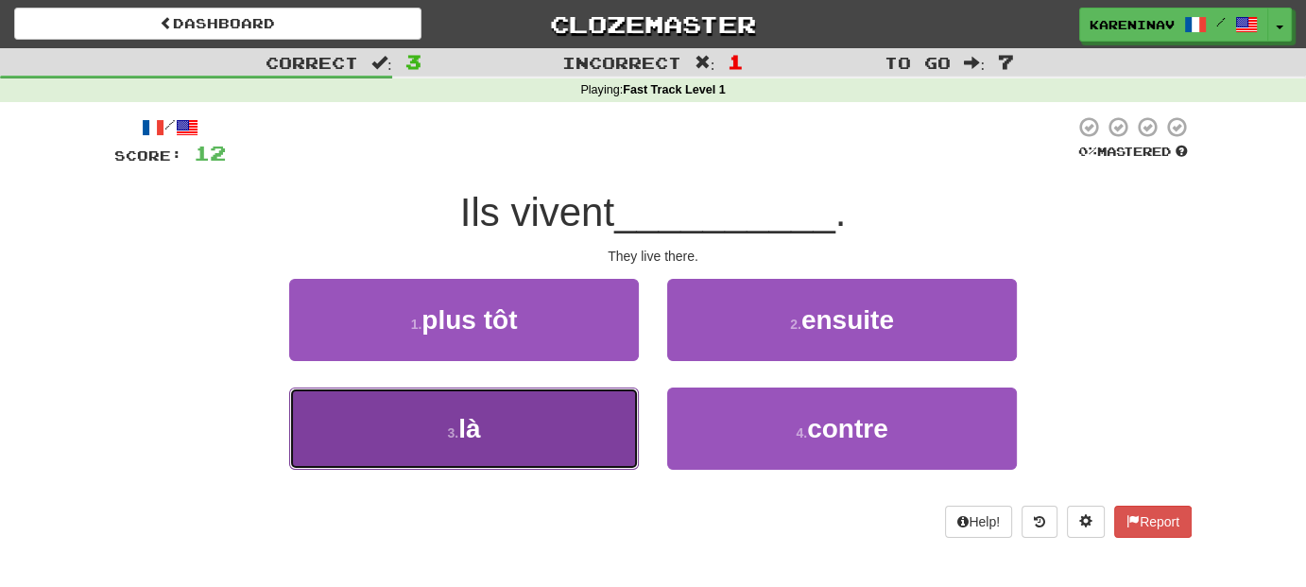
click at [572, 391] on button "3 . là" at bounding box center [464, 428] width 350 height 82
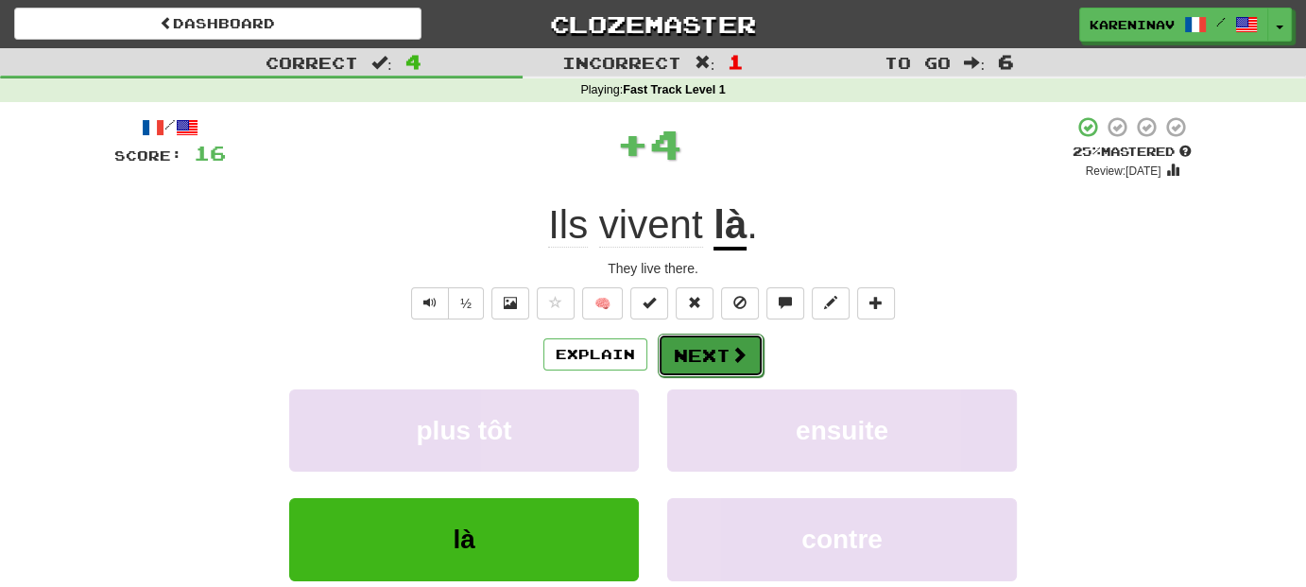
click at [705, 362] on button "Next" at bounding box center [711, 355] width 106 height 43
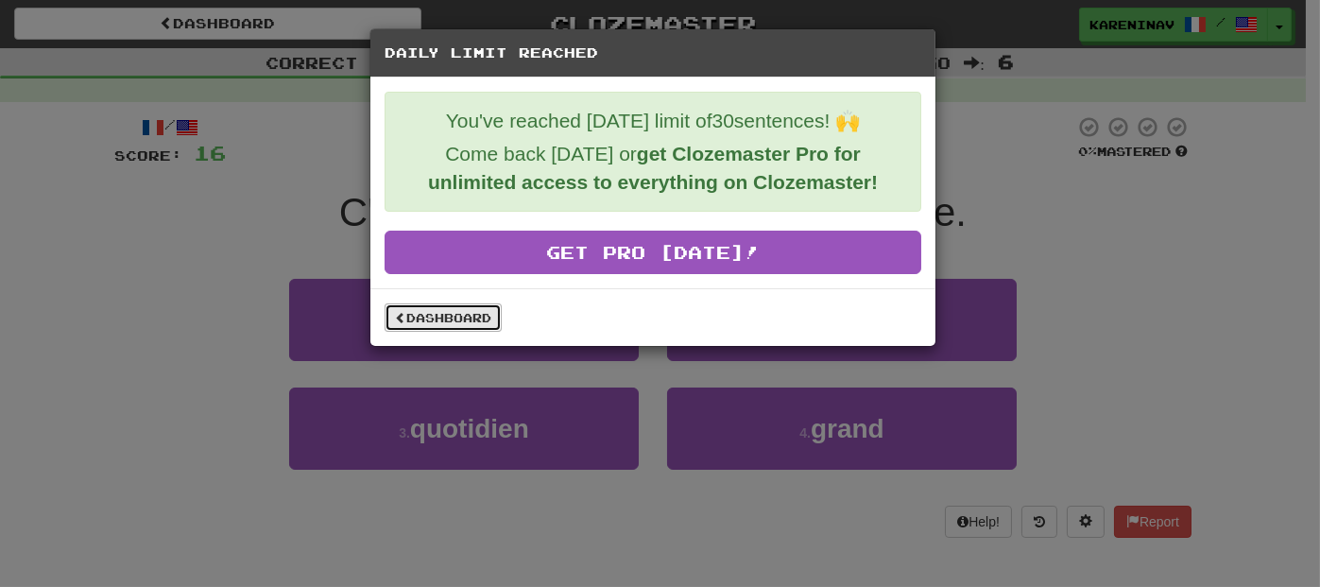
click at [478, 323] on link "Dashboard" at bounding box center [443, 317] width 117 height 28
